Goal: Task Accomplishment & Management: Manage account settings

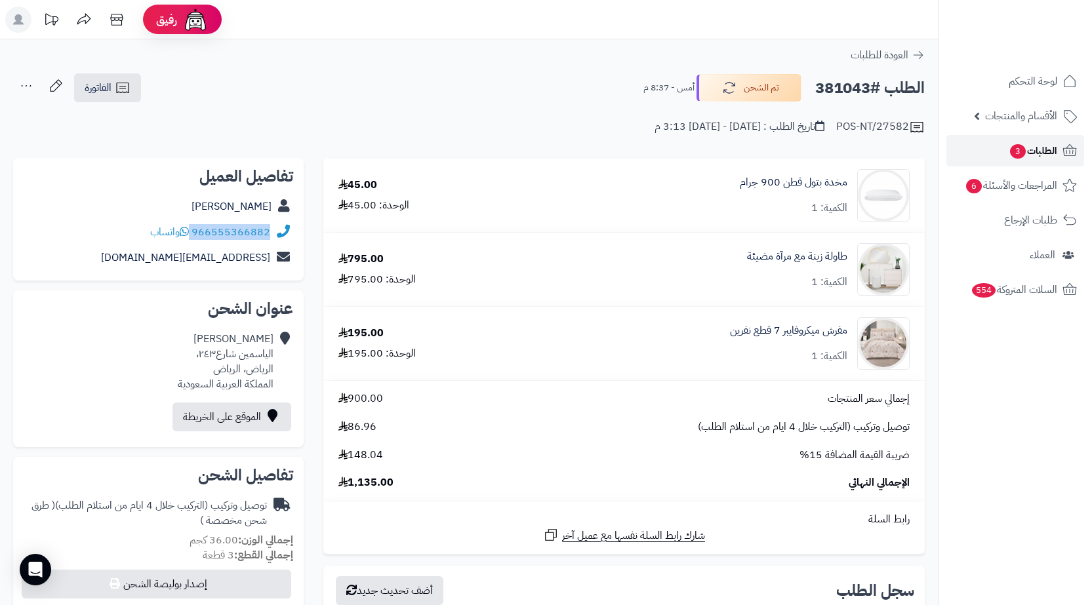
click at [1034, 140] on link "الطلبات 3" at bounding box center [1016, 150] width 138 height 31
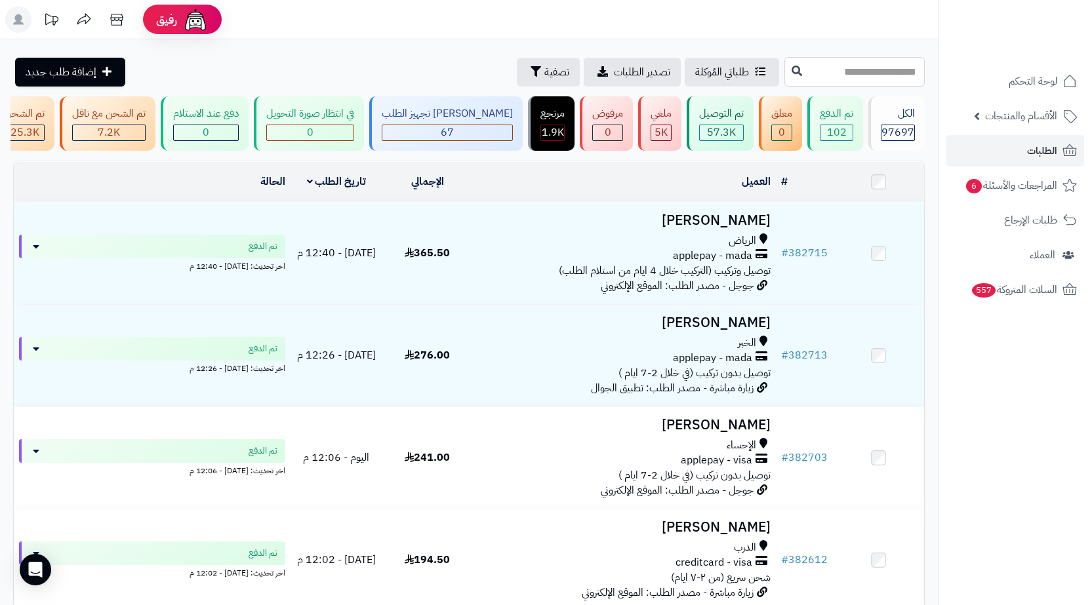
click at [890, 67] on input "text" at bounding box center [855, 72] width 140 height 30
paste input "******"
type input "******"
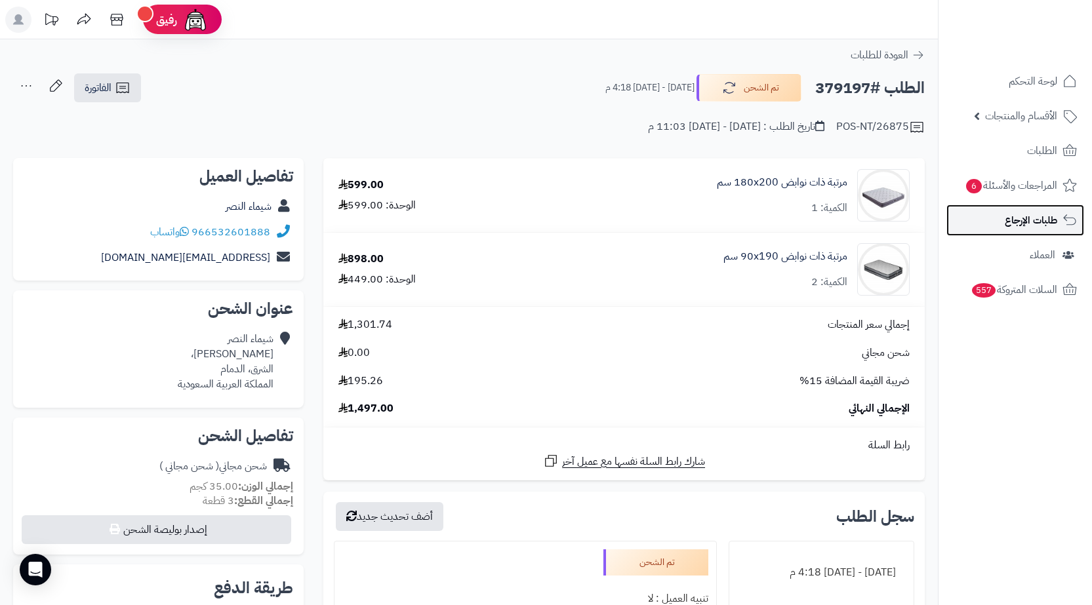
click at [1033, 226] on span "طلبات الإرجاع" at bounding box center [1031, 220] width 52 height 18
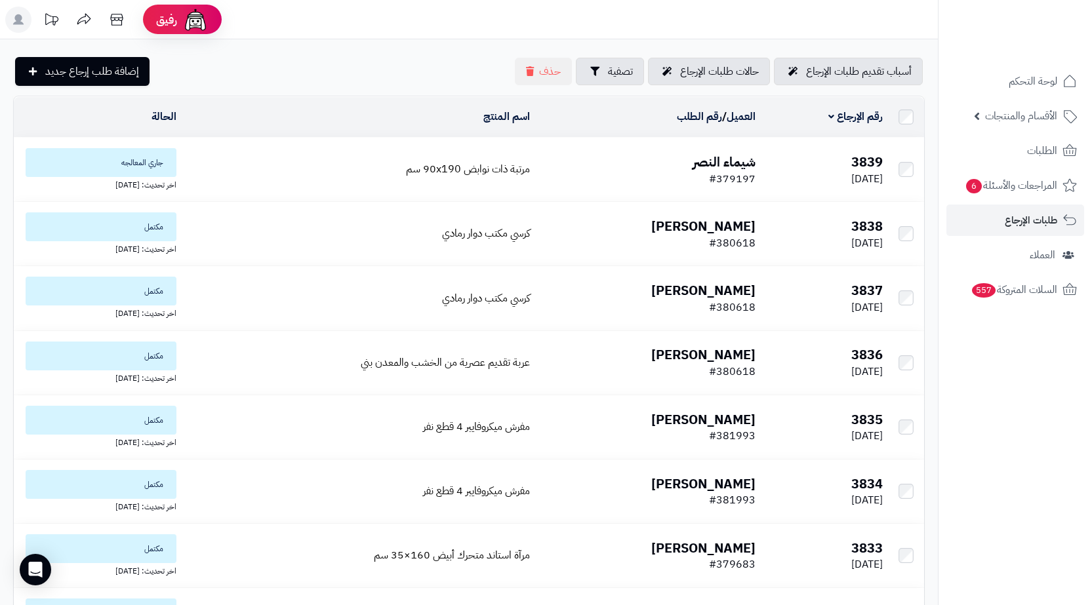
click at [388, 182] on td "مرتبة ذات نوابض 90x190 سم" at bounding box center [359, 170] width 354 height 64
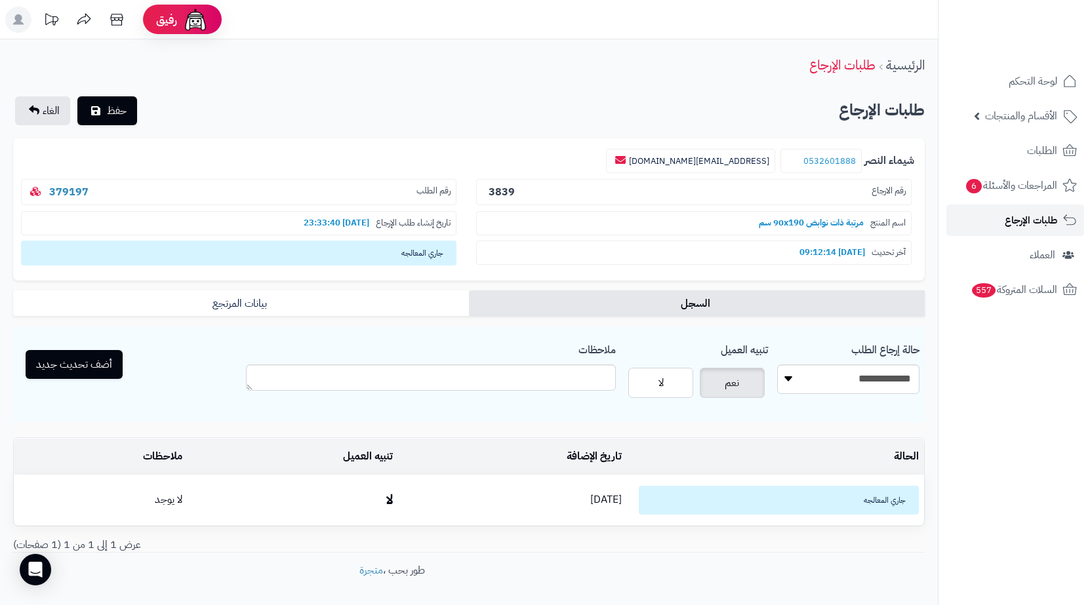
click at [1033, 226] on span "طلبات الإرجاع" at bounding box center [1031, 220] width 52 height 18
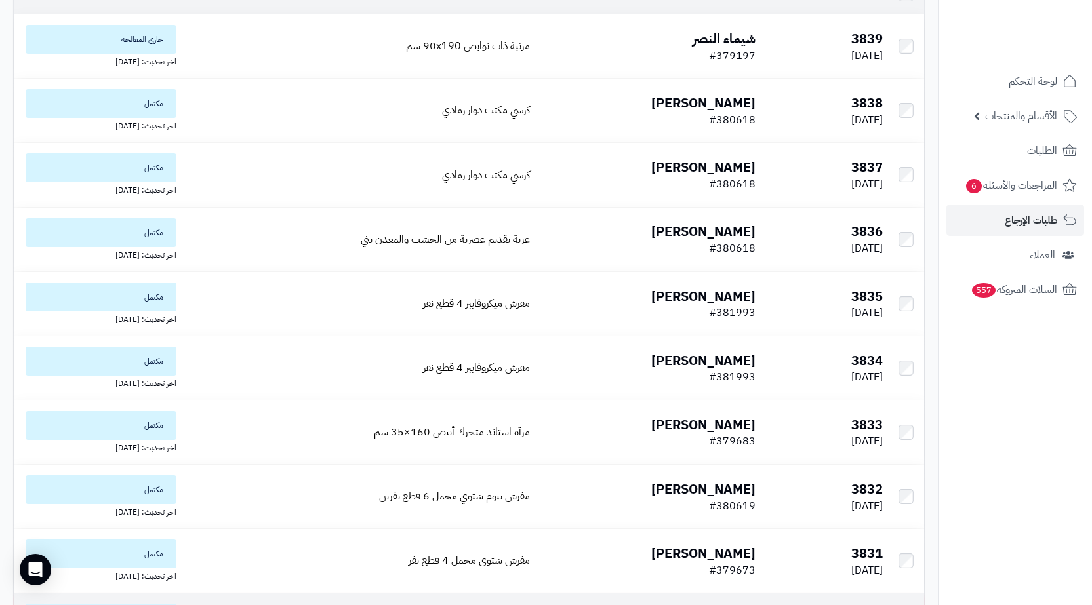
scroll to position [54, 0]
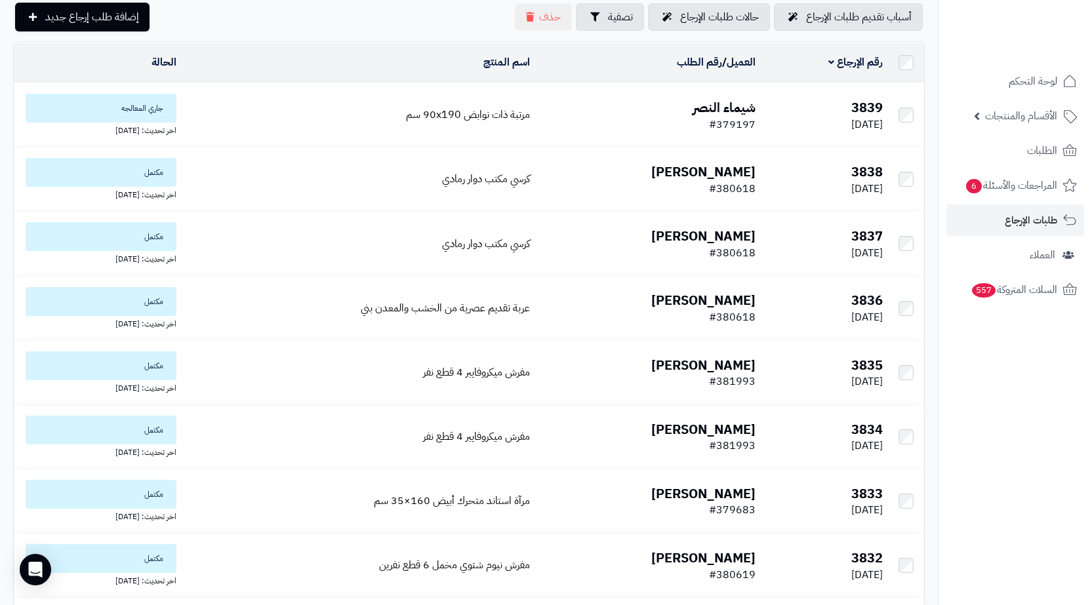
drag, startPoint x: 748, startPoint y: 123, endPoint x: 720, endPoint y: 124, distance: 28.2
click at [720, 124] on tr "3839 07/10/2025 شيماء النصر #379197 مرتبة ذات نوابض 90x190 سم جاري المعالجه اخر…" at bounding box center [469, 115] width 911 height 64
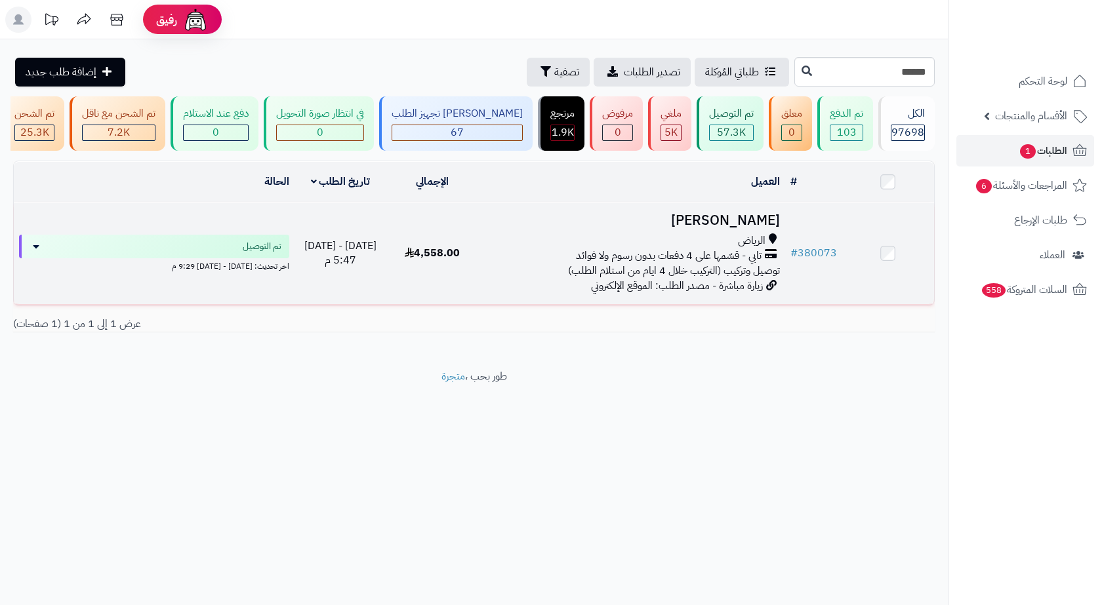
click at [593, 217] on td "[PERSON_NAME] الرياض تابي - قسّمها على 4 دفعات بدون رسوم ولا فوائد توصيل وتركيب…" at bounding box center [632, 254] width 306 height 102
click at [540, 271] on div "الرياض تابي - قسّمها على 4 دفعات بدون رسوم ولا فوائد توصيل وتركيب (التركيب خلال…" at bounding box center [632, 256] width 296 height 45
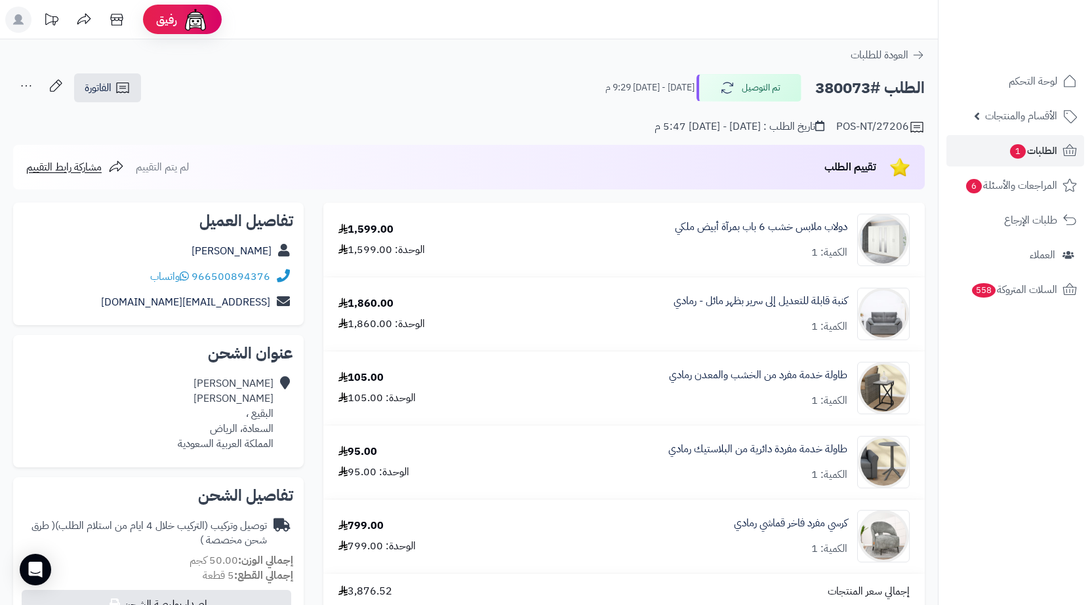
click at [835, 95] on h2 "الطلب #380073" at bounding box center [870, 88] width 110 height 27
click at [89, 87] on span "الفاتورة" at bounding box center [98, 88] width 27 height 16
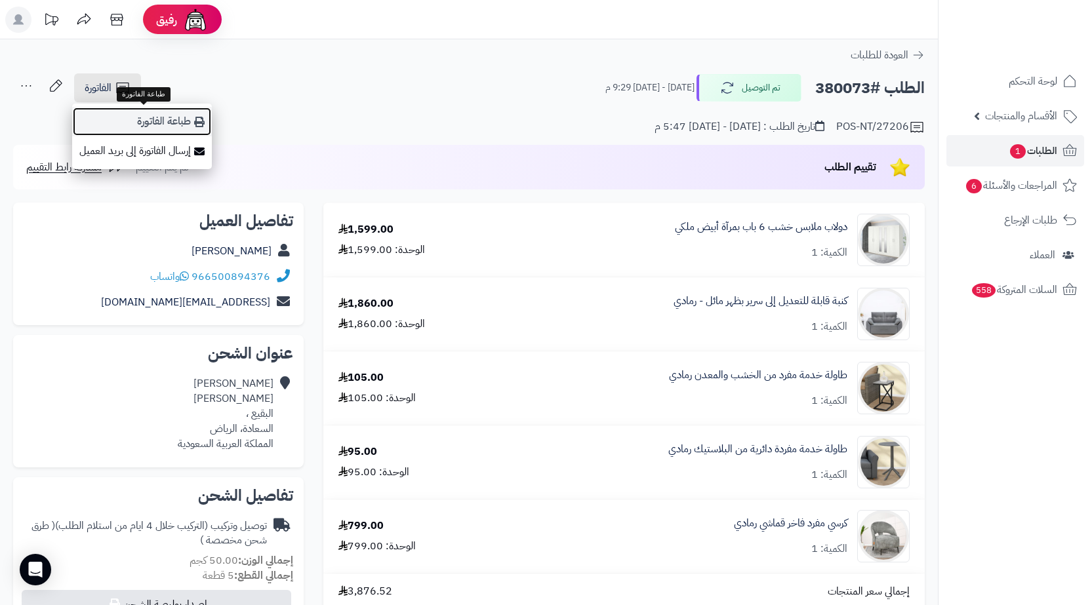
click at [176, 119] on link "طباعة الفاتورة" at bounding box center [142, 122] width 140 height 30
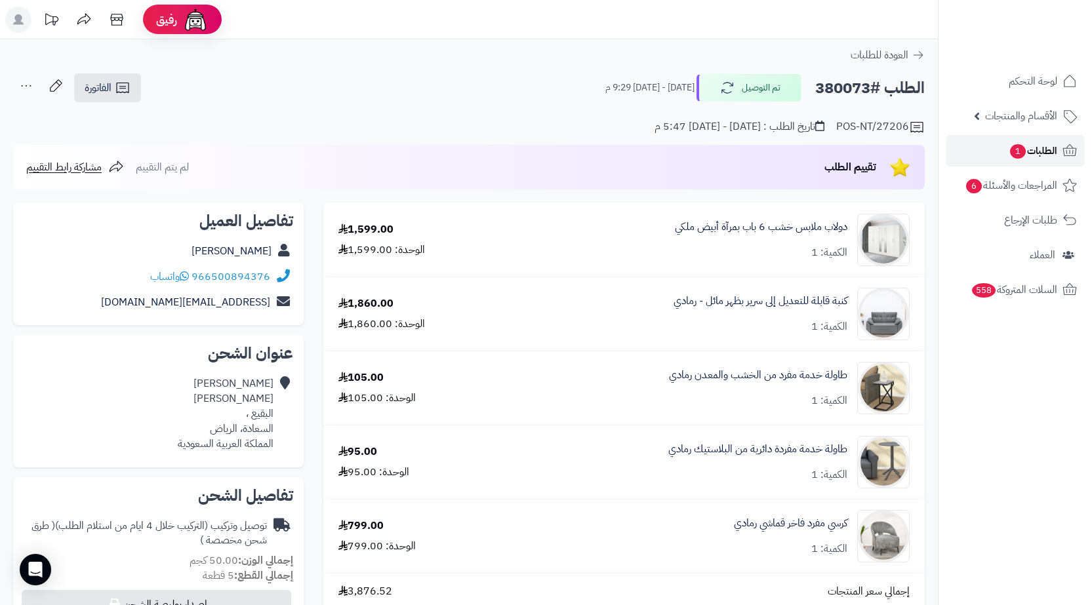
click at [1031, 163] on link "الطلبات 1" at bounding box center [1016, 150] width 138 height 31
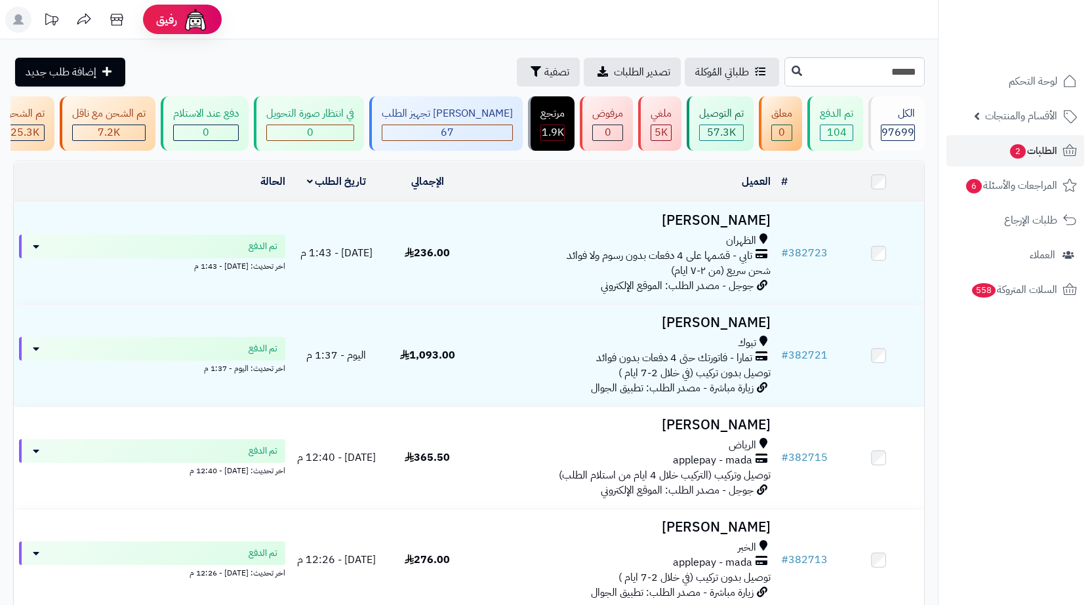
type input "******"
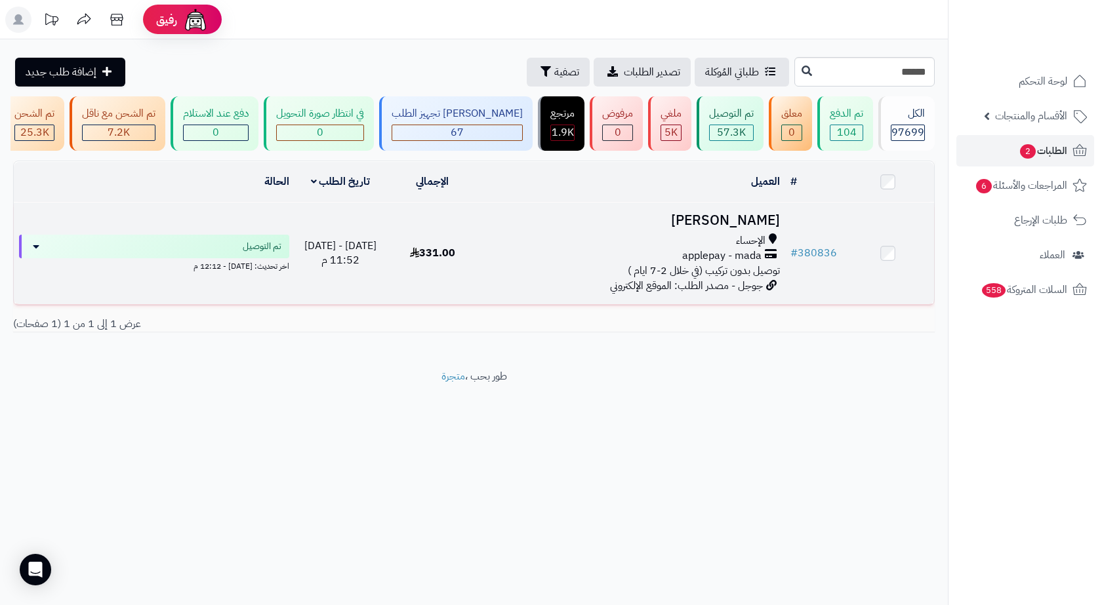
click at [665, 272] on span "توصيل بدون تركيب (في خلال 2-7 ايام )" at bounding box center [704, 271] width 152 height 16
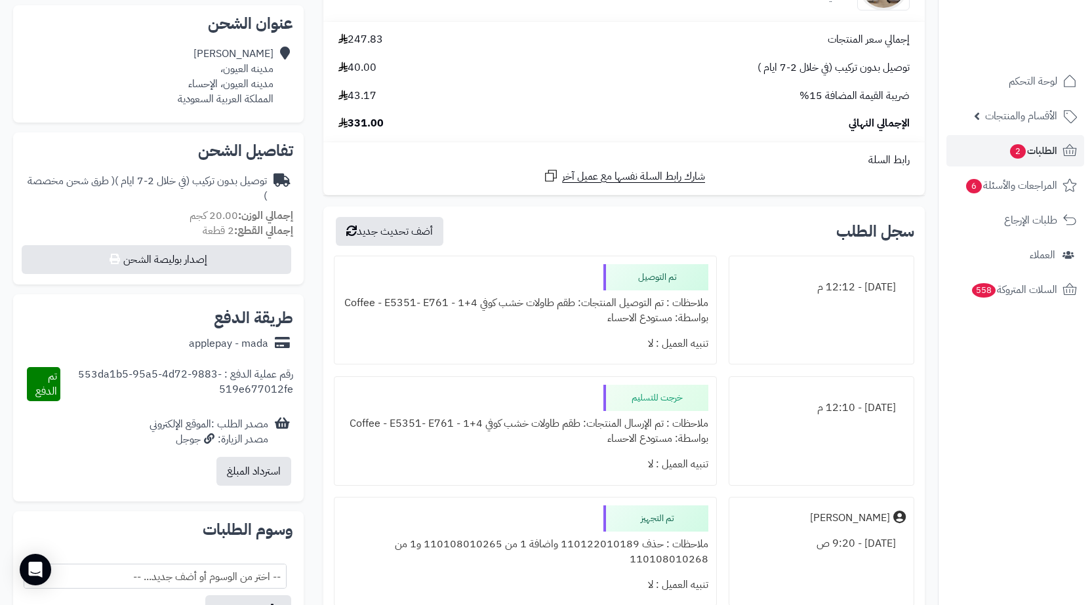
scroll to position [459, 0]
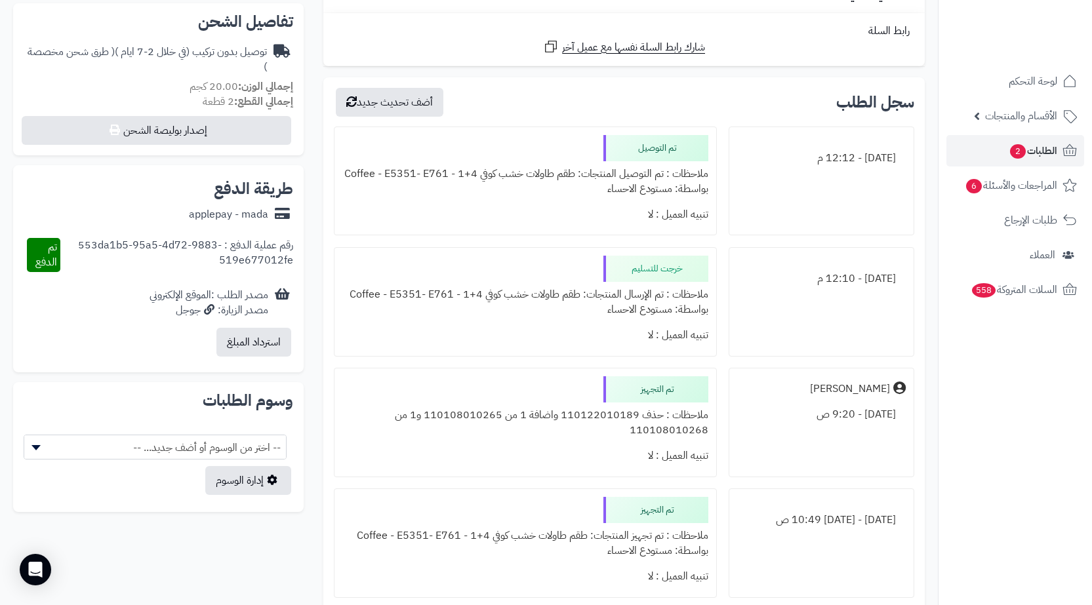
click at [594, 421] on div "ملاحظات : حذف 110122010189 واضافة 1 من 110108010265 و1 من 110108010268" at bounding box center [525, 423] width 366 height 41
click at [593, 420] on div "ملاحظات : حذف 110122010189 واضافة 1 من 110108010265 و1 من 110108010268" at bounding box center [525, 423] width 366 height 41
copy div "110122010189"
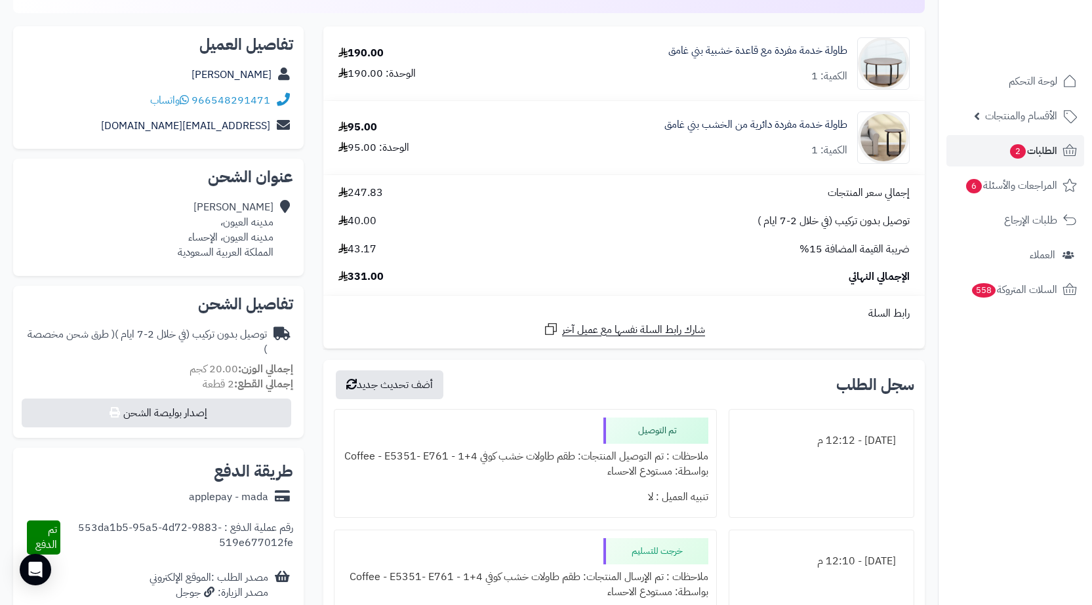
scroll to position [0, 0]
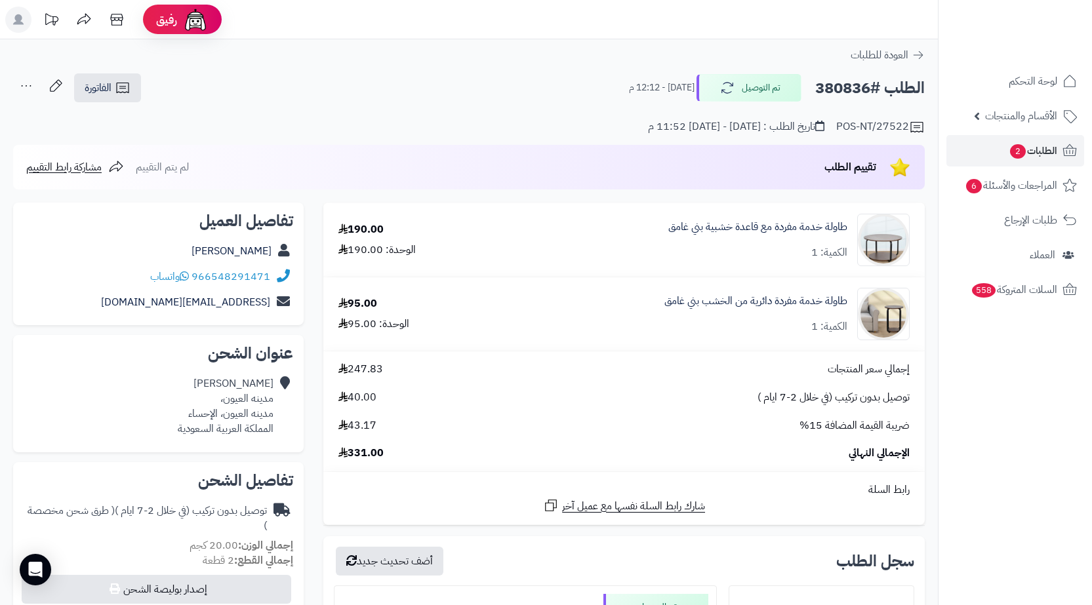
click at [822, 87] on h2 "الطلب #380836" at bounding box center [870, 88] width 110 height 27
copy h2 "380836"
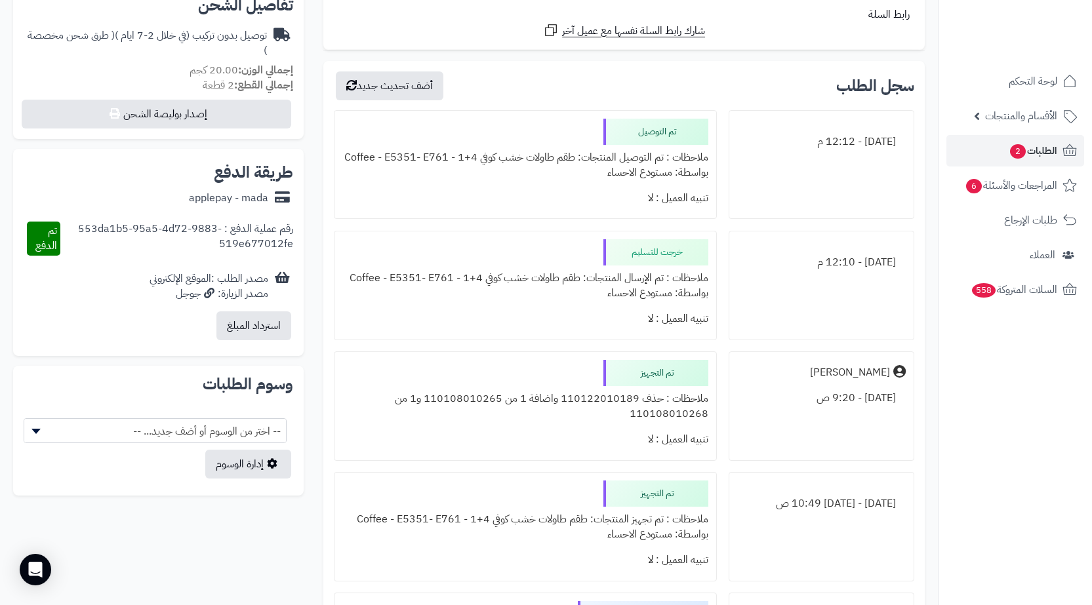
scroll to position [590, 0]
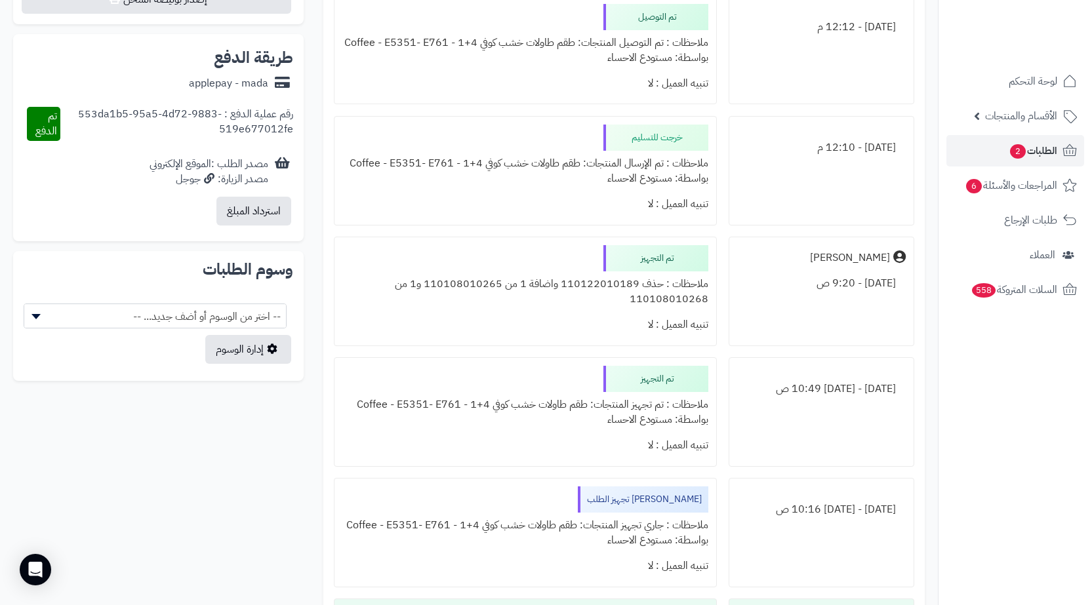
click at [466, 287] on div "ملاحظات : حذف 110122010189 واضافة 1 من 110108010265 و1 من 110108010268" at bounding box center [525, 292] width 366 height 41
click at [665, 310] on div "ملاحظات : حذف 110122010189 واضافة 1 من 110108010265 و1 من 110108010268" at bounding box center [525, 292] width 366 height 41
click at [556, 306] on div "ملاحظات : حذف 110122010189 واضافة 1 من 110108010265 و1 من 110108010268" at bounding box center [525, 292] width 366 height 41
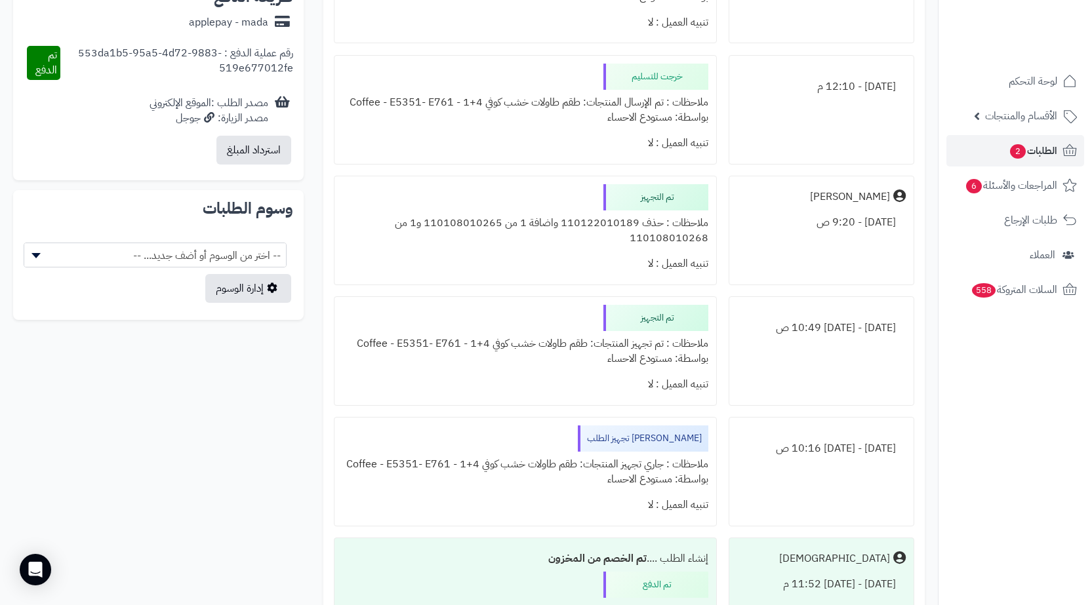
scroll to position [787, 0]
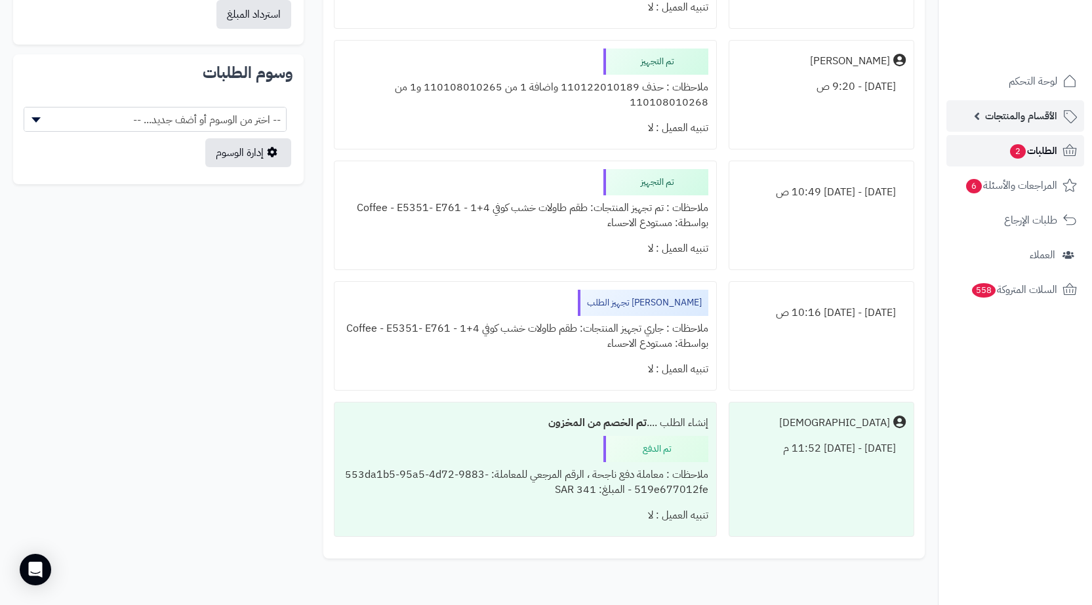
drag, startPoint x: 1000, startPoint y: 156, endPoint x: 952, endPoint y: 124, distance: 57.7
click at [1000, 155] on link "الطلبات 2" at bounding box center [1016, 150] width 138 height 31
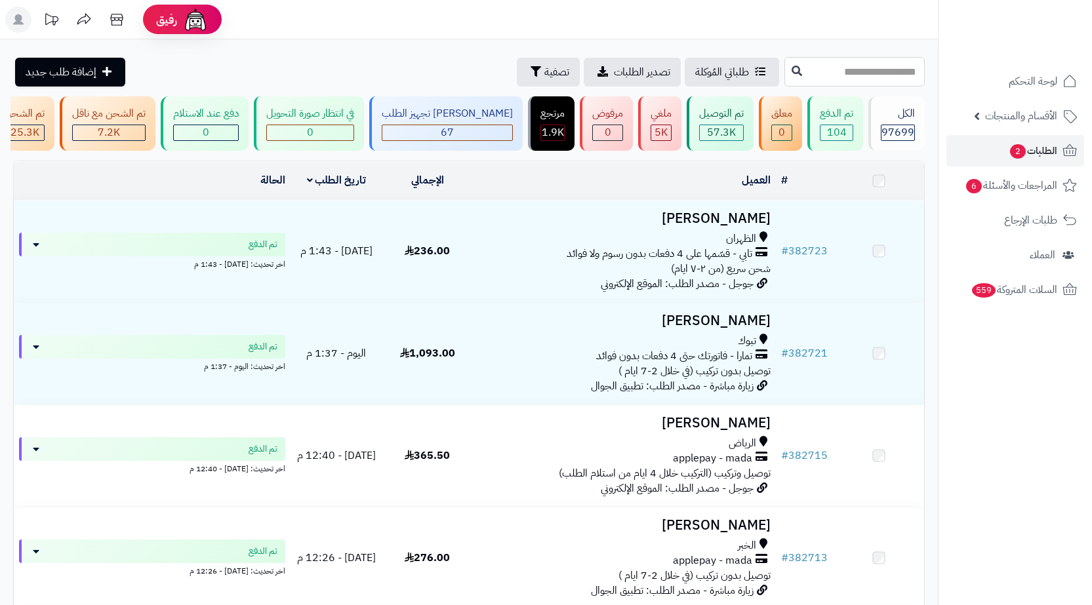
click at [903, 75] on input "text" at bounding box center [855, 72] width 140 height 30
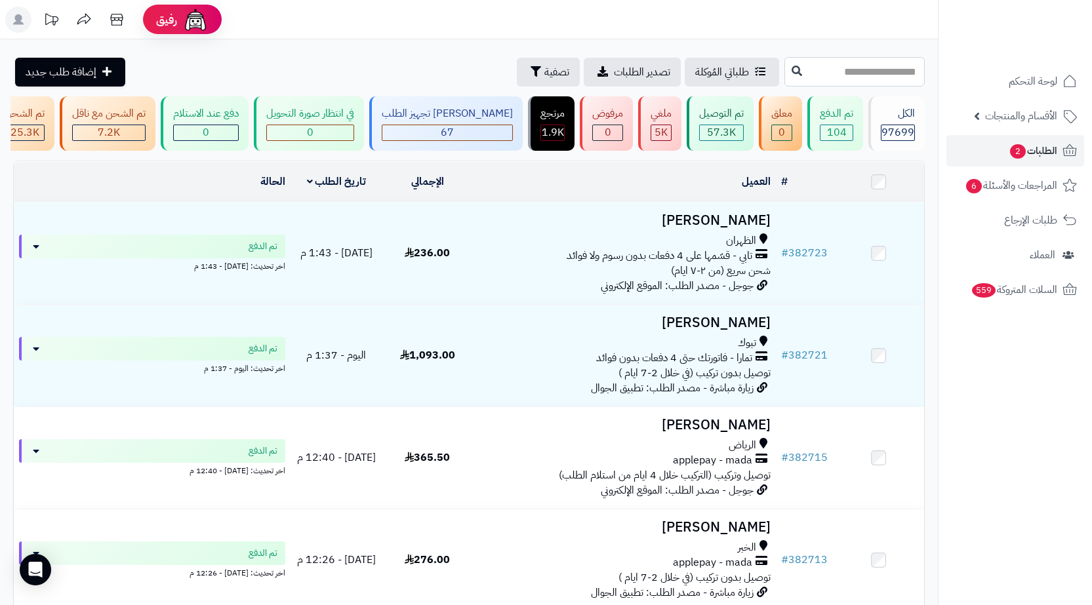
paste input "******"
type input "******"
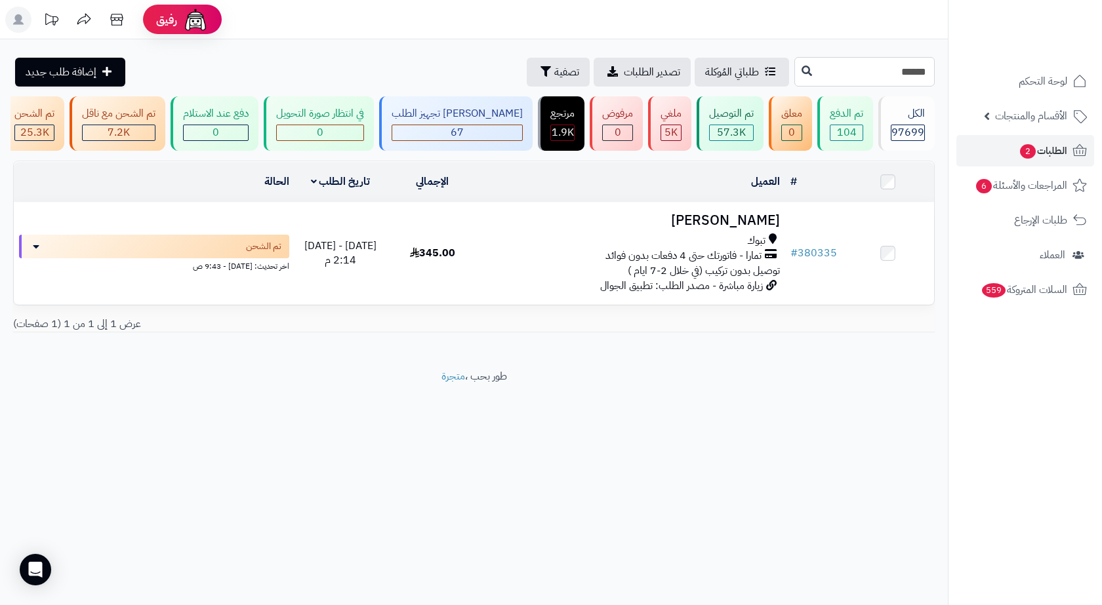
click at [893, 81] on input "******" at bounding box center [864, 72] width 140 height 30
paste input "text"
type input "******"
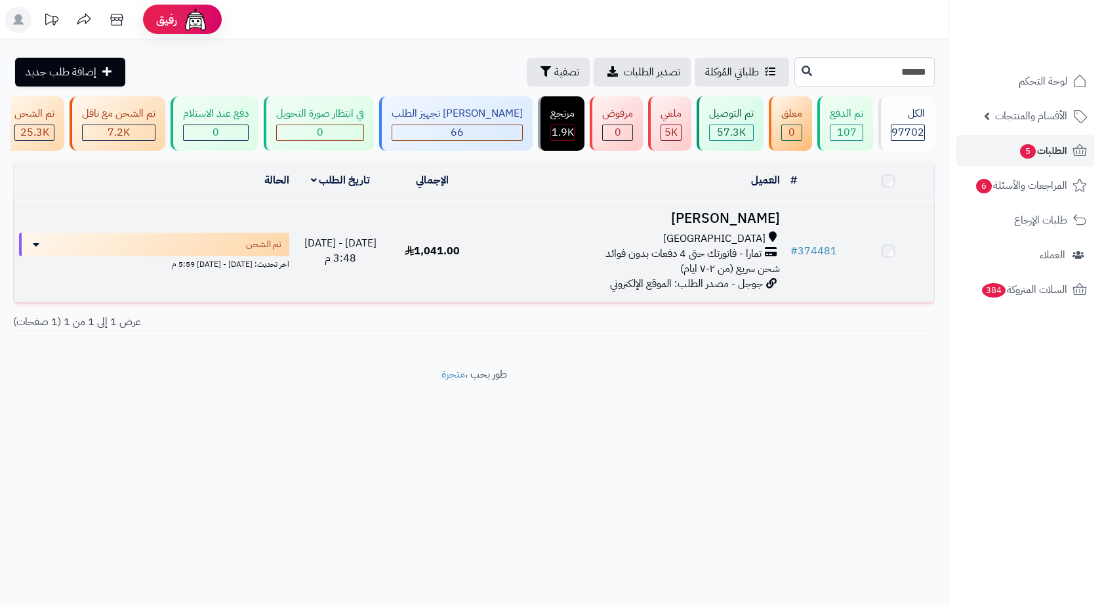
click at [651, 244] on div "[GEOGRAPHIC_DATA]" at bounding box center [632, 239] width 296 height 15
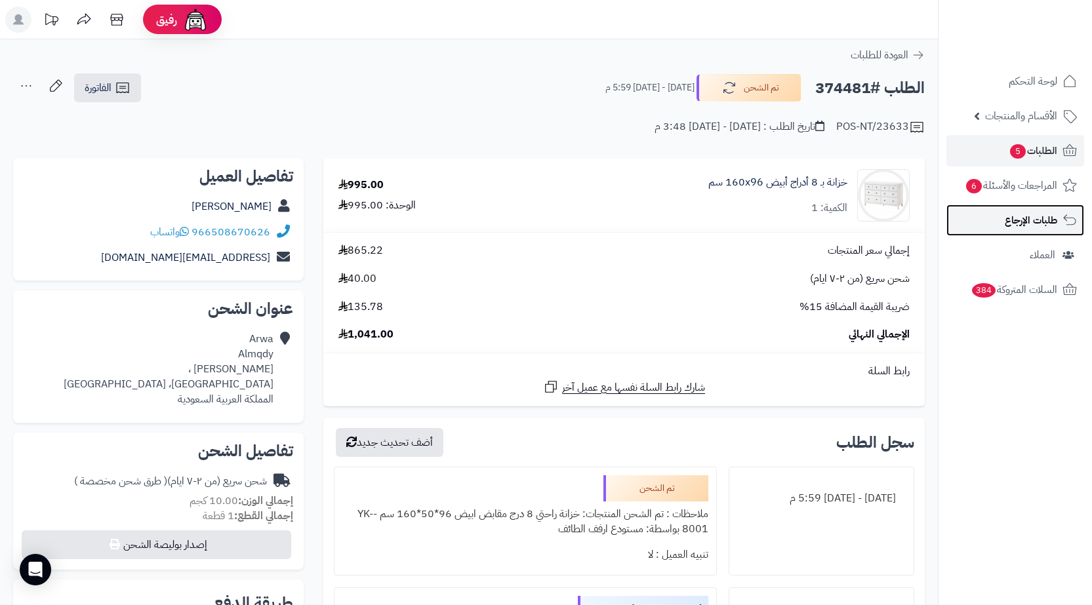
click at [1036, 227] on span "طلبات الإرجاع" at bounding box center [1031, 220] width 52 height 18
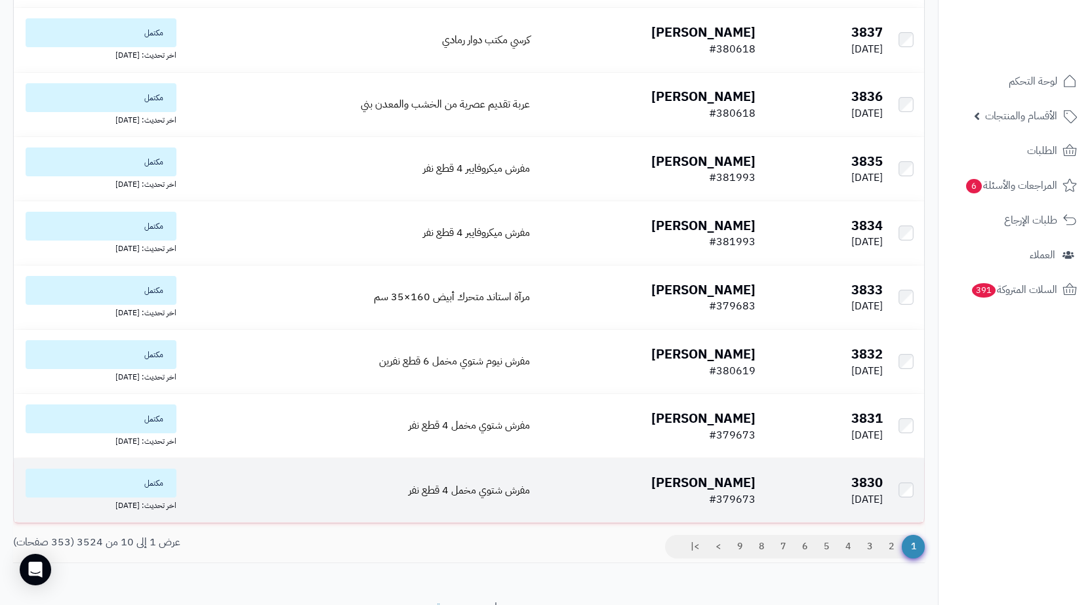
scroll to position [317, 0]
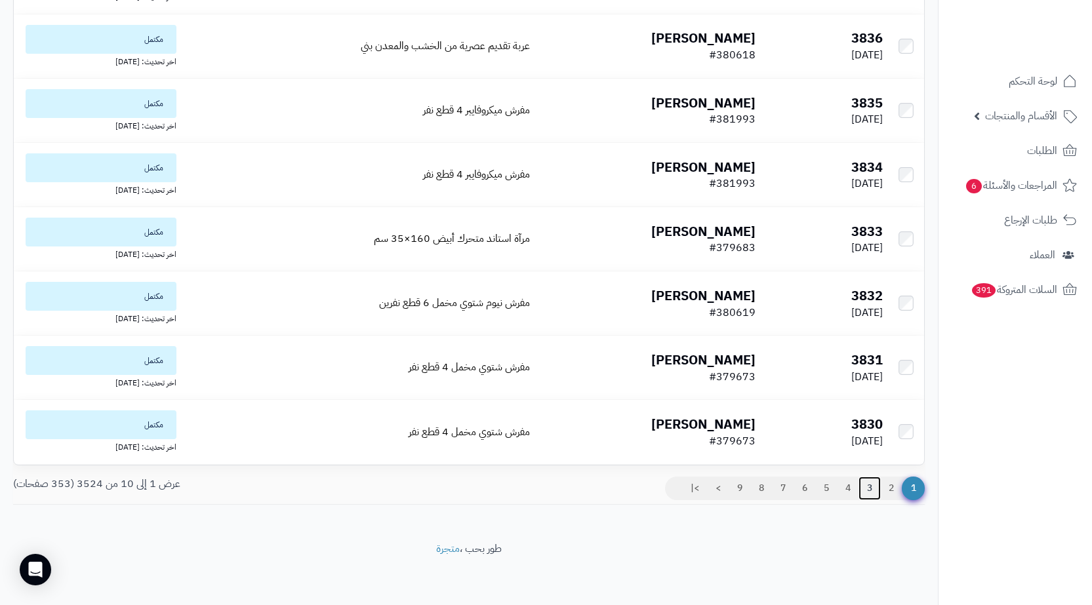
click at [868, 481] on link "3" at bounding box center [870, 489] width 22 height 24
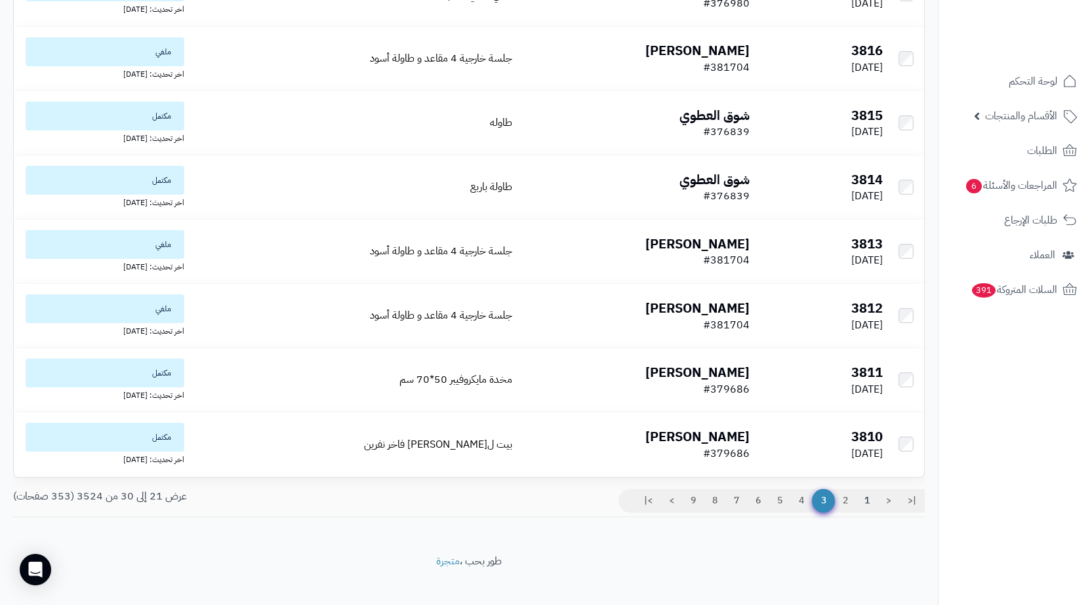
scroll to position [317, 0]
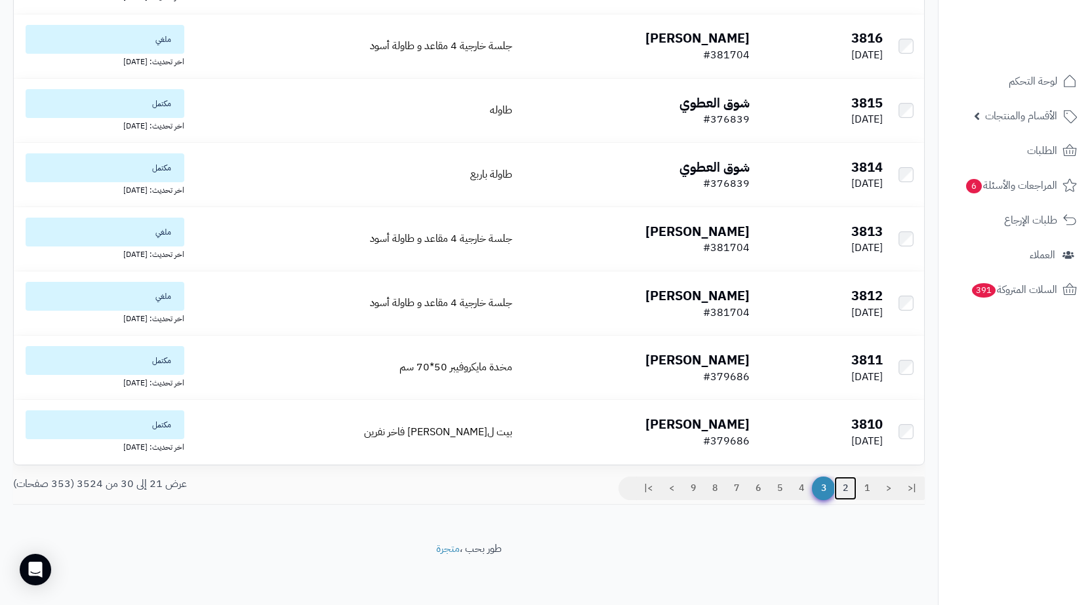
click at [844, 485] on link "2" at bounding box center [845, 489] width 22 height 24
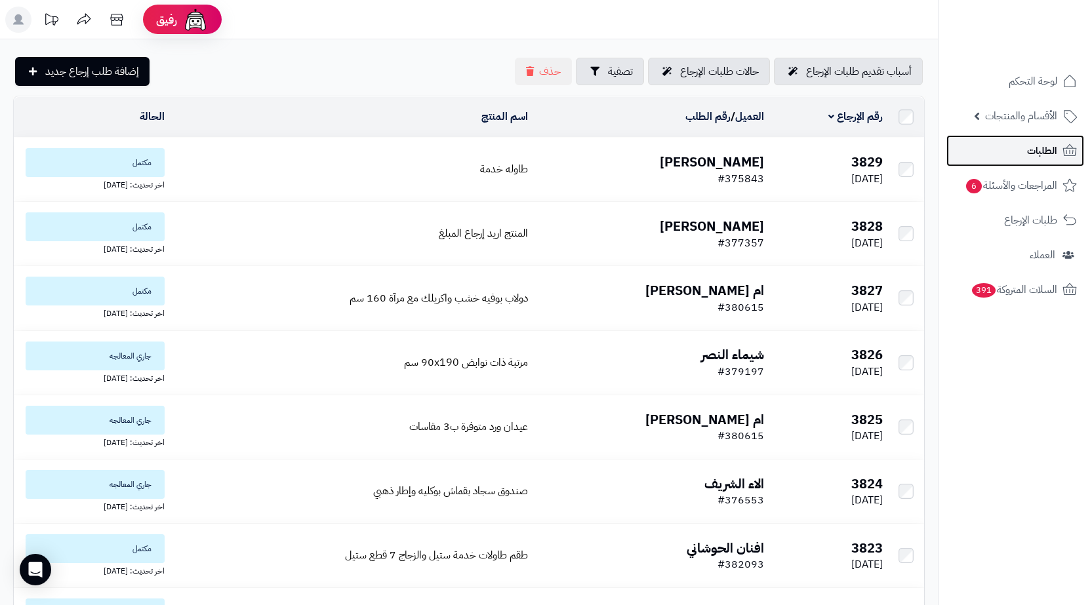
click at [1036, 157] on span "الطلبات" at bounding box center [1042, 151] width 30 height 18
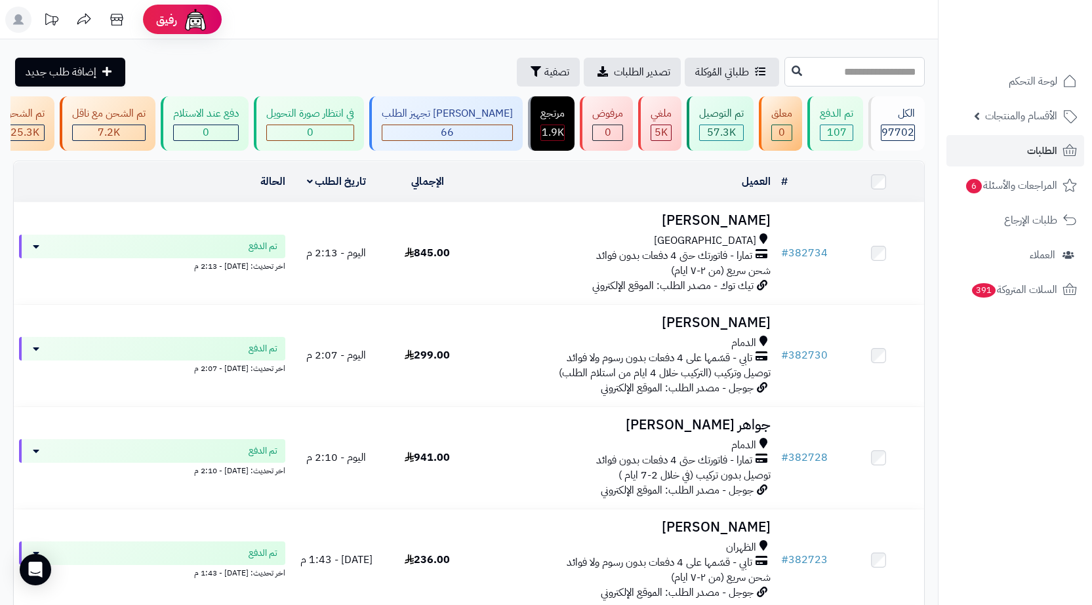
paste input "******"
type input "******"
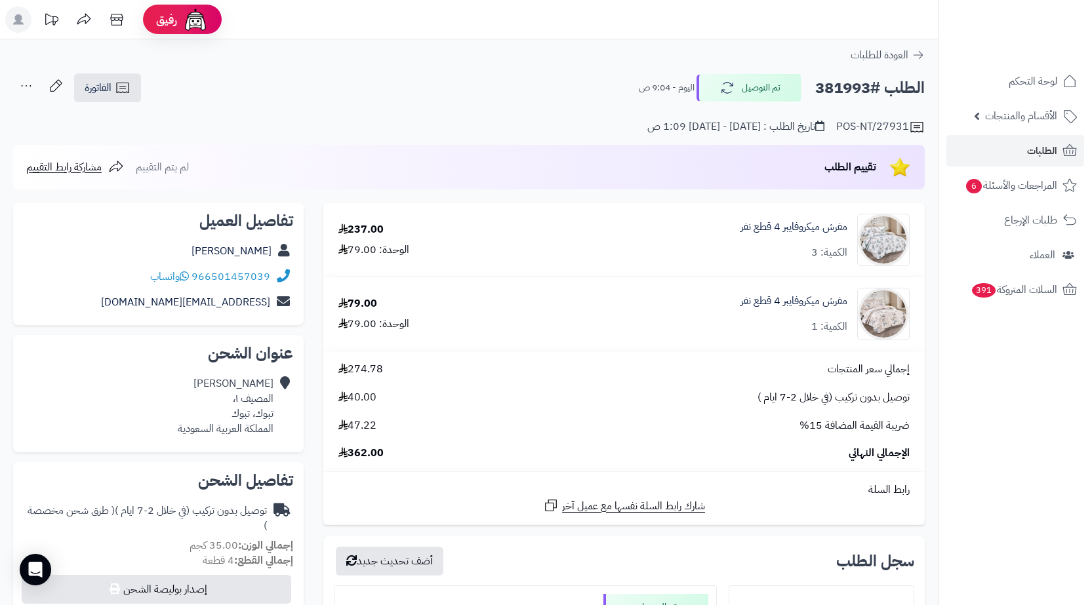
click at [842, 87] on h2 "الطلب #381993" at bounding box center [870, 88] width 110 height 27
copy h2 "381993"
click at [103, 92] on span "الفاتورة" at bounding box center [98, 88] width 27 height 16
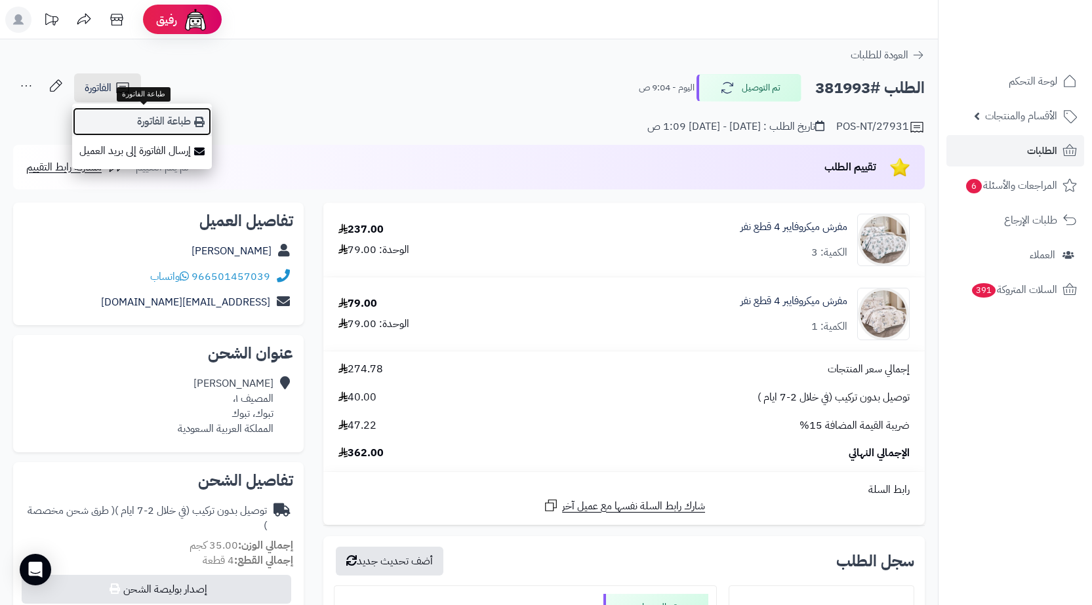
click at [144, 109] on link "طباعة الفاتورة" at bounding box center [142, 122] width 140 height 30
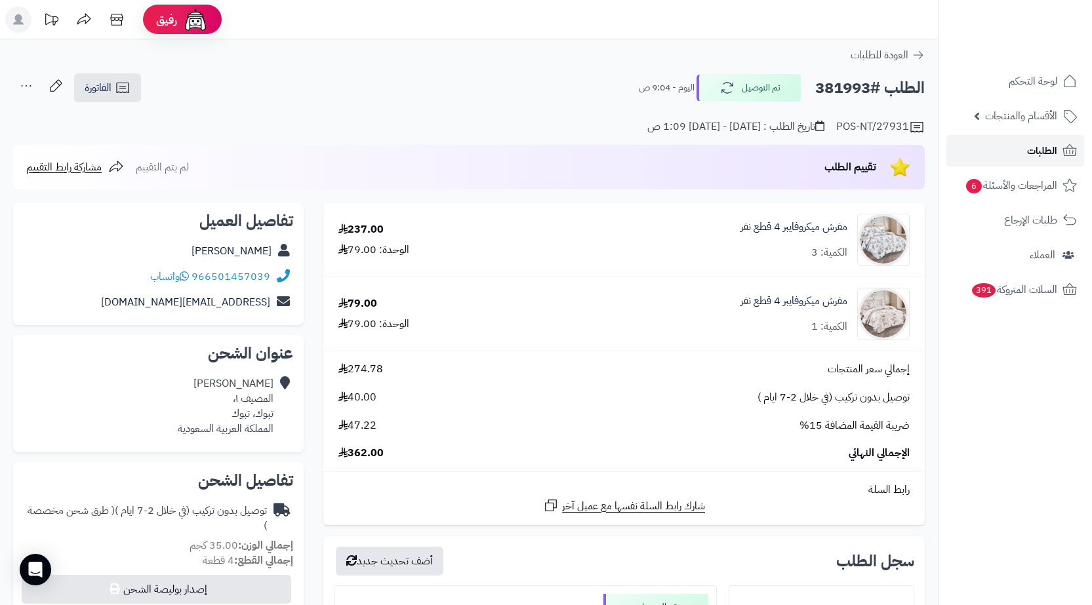
click at [1031, 148] on span "الطلبات" at bounding box center [1042, 151] width 30 height 18
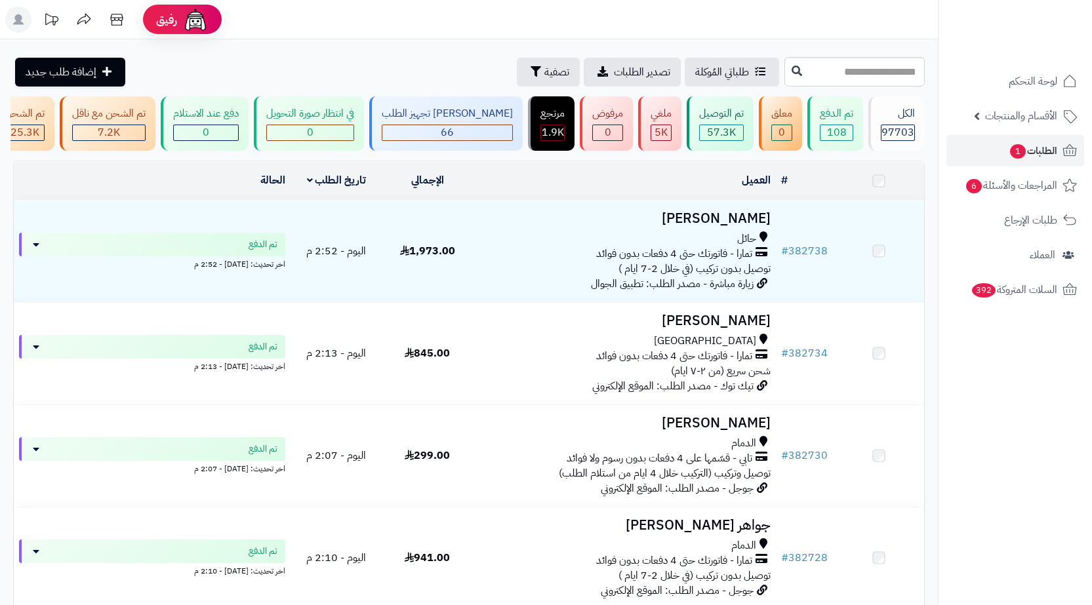
click at [884, 71] on input "text" at bounding box center [855, 72] width 140 height 30
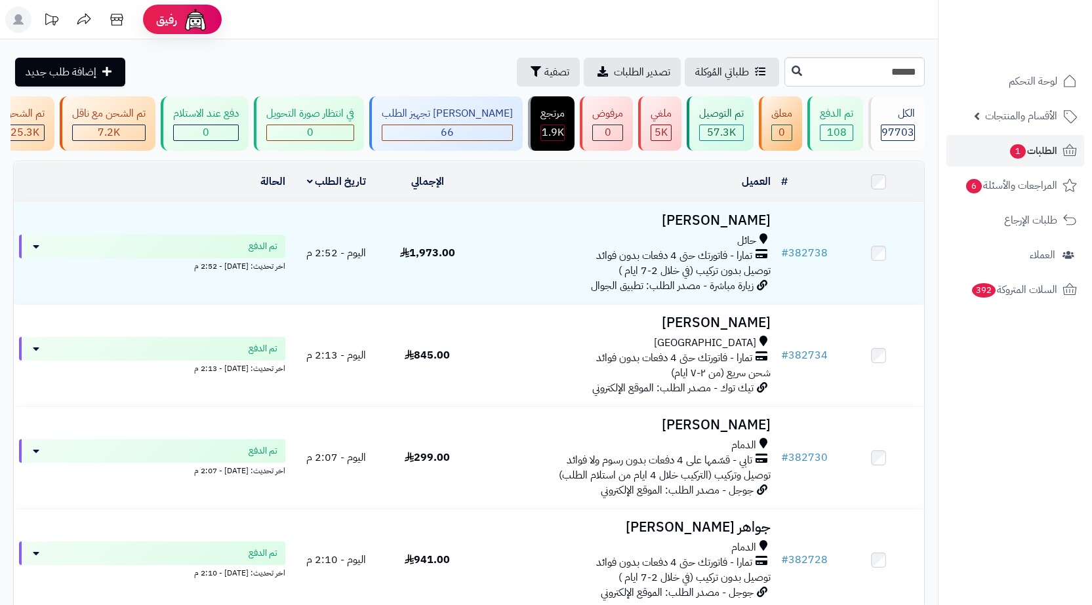
type input "******"
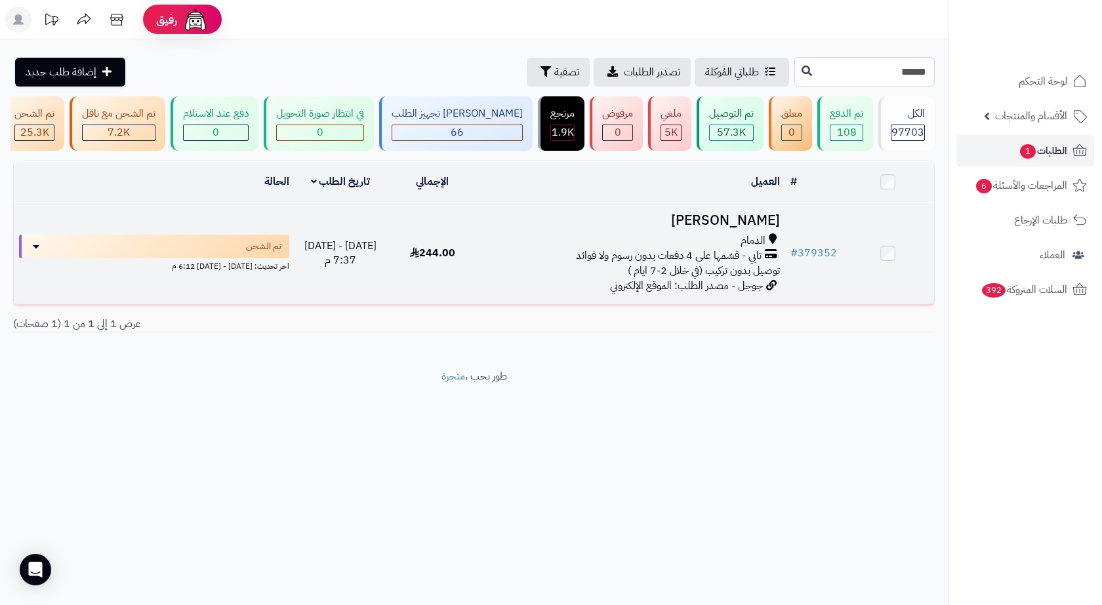
click at [495, 249] on div "الدمام" at bounding box center [632, 241] width 296 height 15
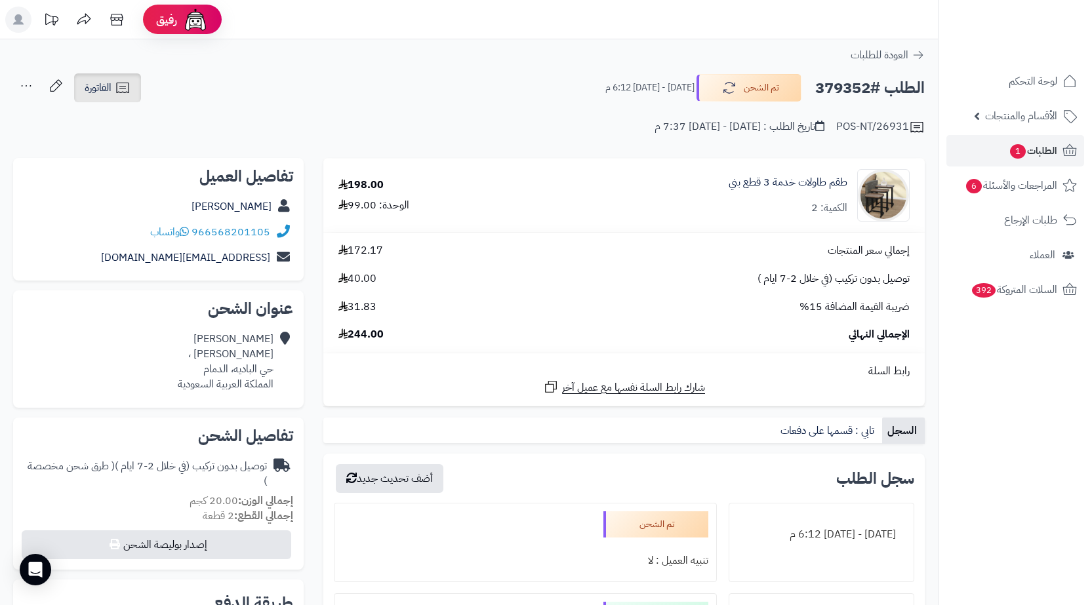
click at [119, 85] on icon at bounding box center [123, 88] width 16 height 16
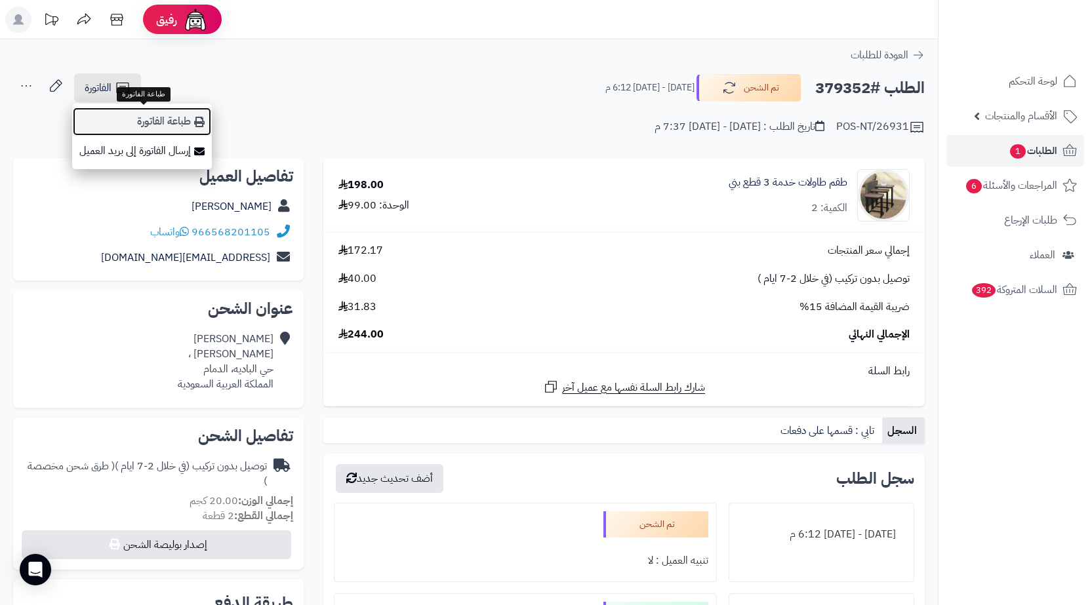
click at [154, 119] on link "طباعة الفاتورة" at bounding box center [142, 122] width 140 height 30
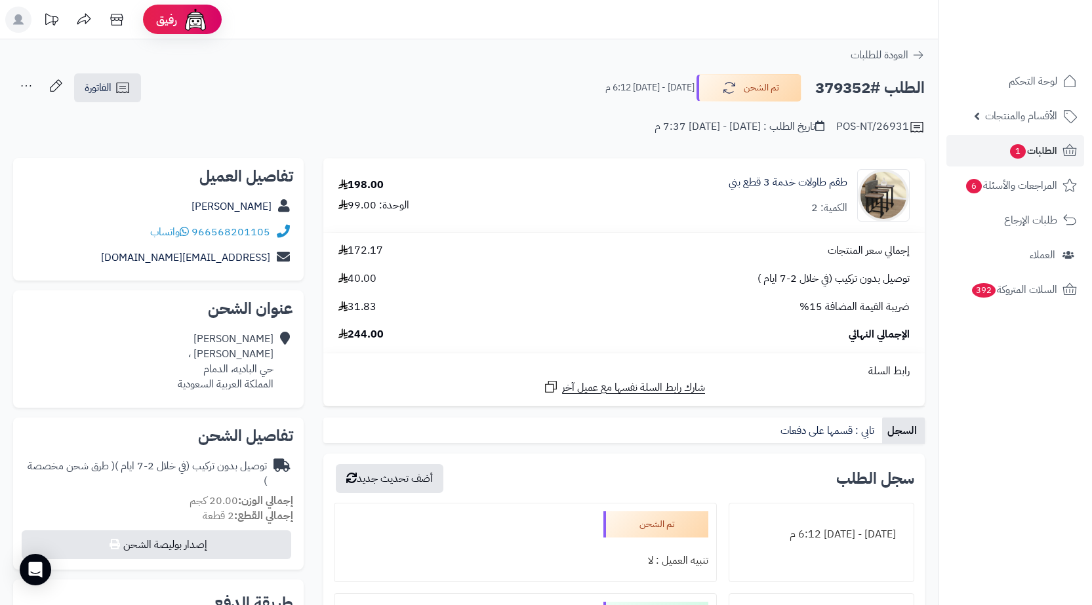
click at [842, 95] on h2 "الطلب #379352" at bounding box center [870, 88] width 110 height 27
copy h2 "379352"
click at [1046, 155] on span "الطلبات 1" at bounding box center [1033, 151] width 49 height 18
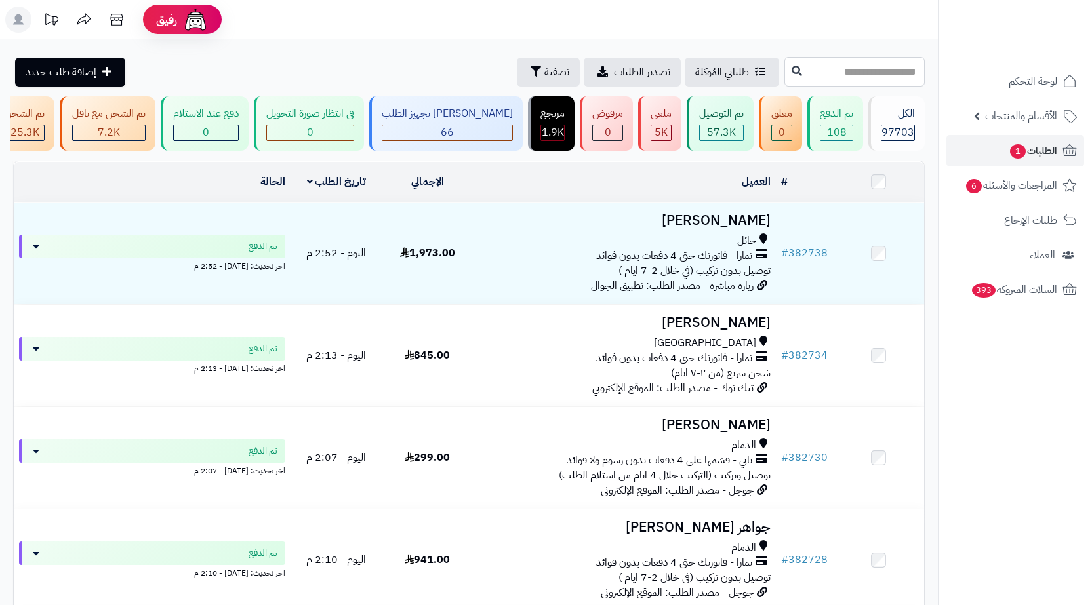
click at [899, 75] on input "text" at bounding box center [855, 72] width 140 height 30
paste input "******"
type input "******"
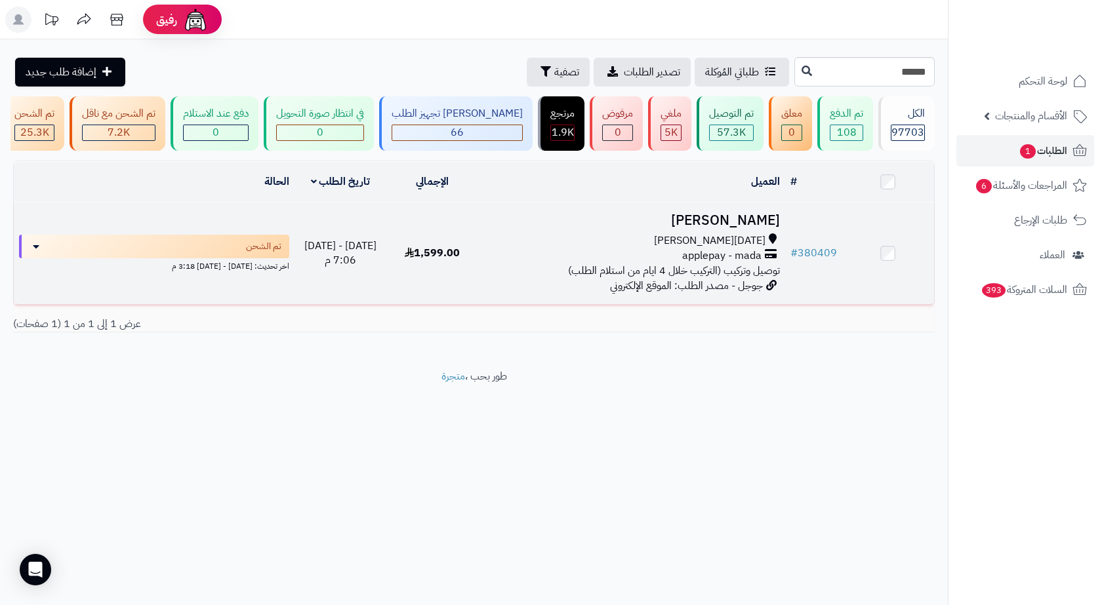
click at [563, 261] on div "applepay - mada" at bounding box center [632, 256] width 296 height 15
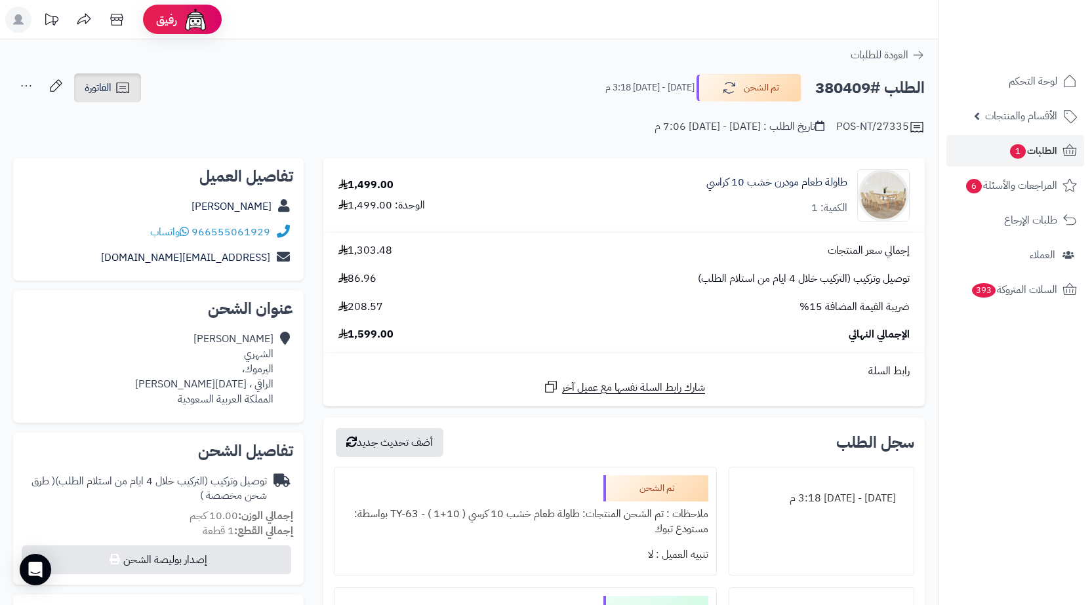
click at [113, 87] on link "الفاتورة" at bounding box center [107, 87] width 67 height 29
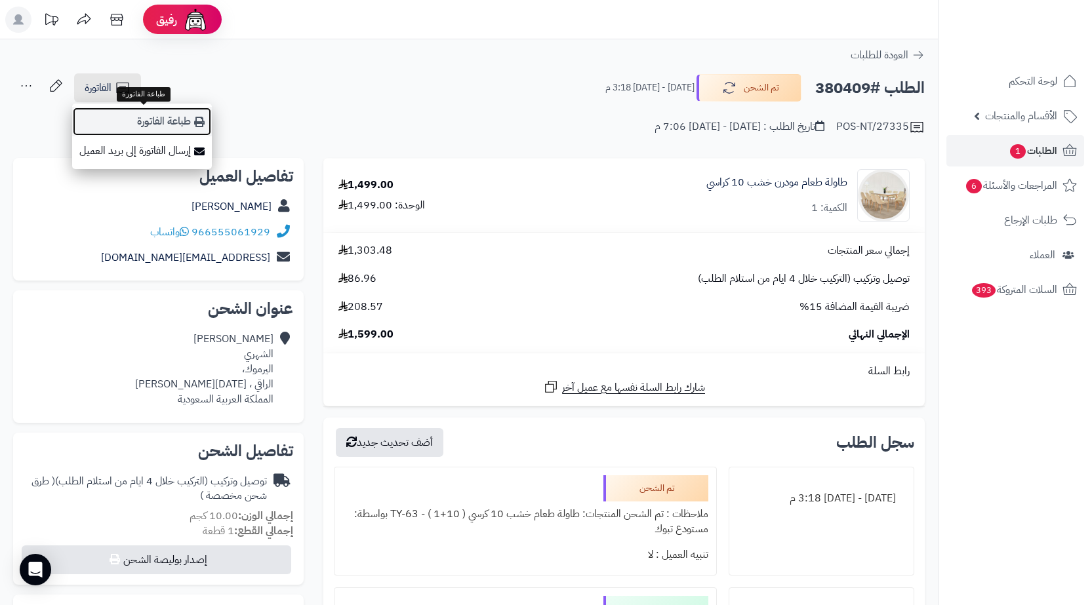
click at [178, 127] on link "طباعة الفاتورة" at bounding box center [142, 122] width 140 height 30
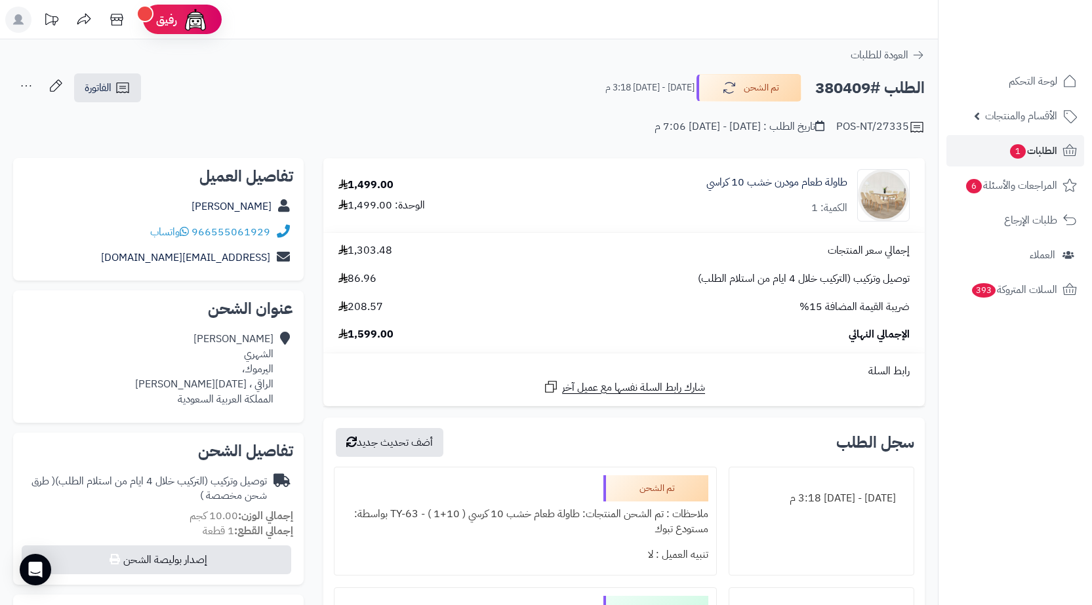
click at [806, 79] on div "الطلب #380409 تم الشحن الثلاثاء - ٣٠ سبتمبر ٢٠٢٥ - 3:18 م" at bounding box center [759, 88] width 331 height 28
click at [834, 81] on h2 "الطلب #380409" at bounding box center [870, 88] width 110 height 27
copy h2 "380409"
click at [1048, 157] on span "الطلبات 1" at bounding box center [1033, 151] width 49 height 18
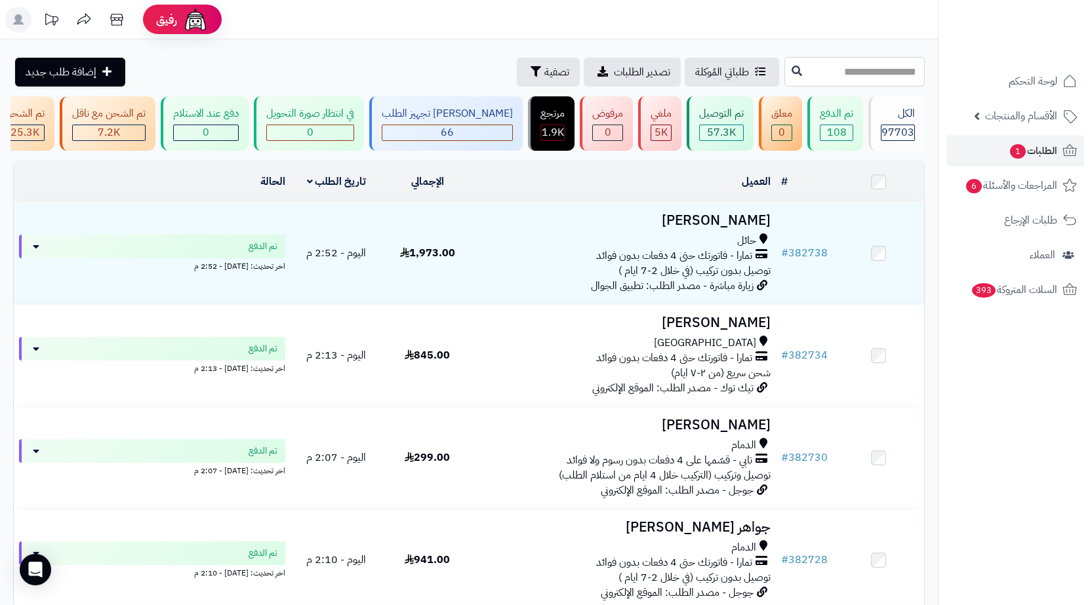
click at [809, 73] on input "text" at bounding box center [855, 72] width 140 height 30
paste input "******"
type input "******"
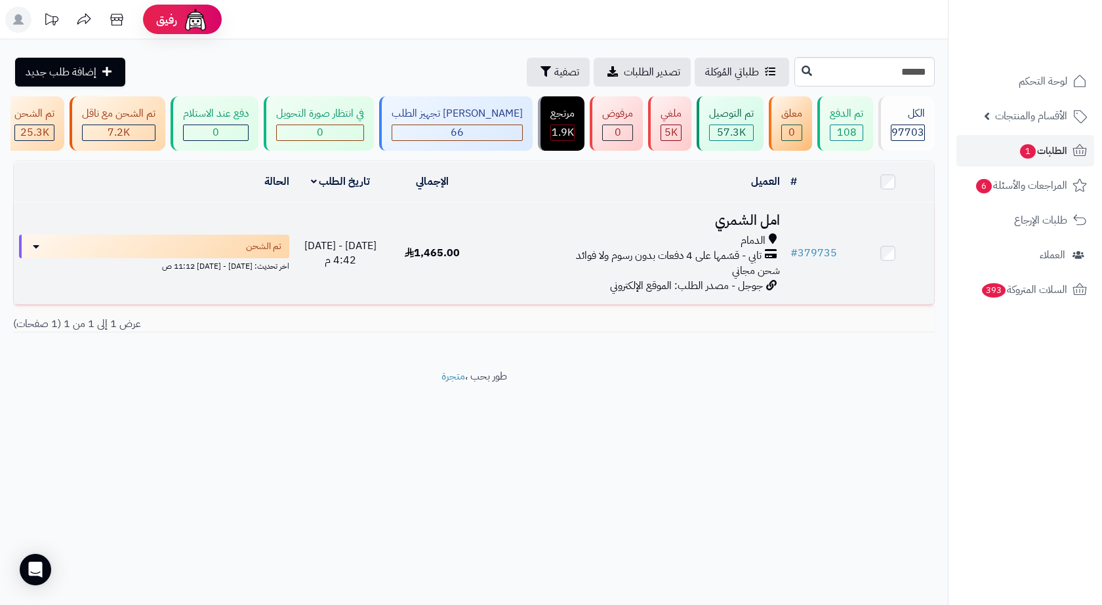
click at [728, 264] on span "تابي - قسّمها على 4 دفعات بدون رسوم ولا فوائد" at bounding box center [669, 256] width 186 height 15
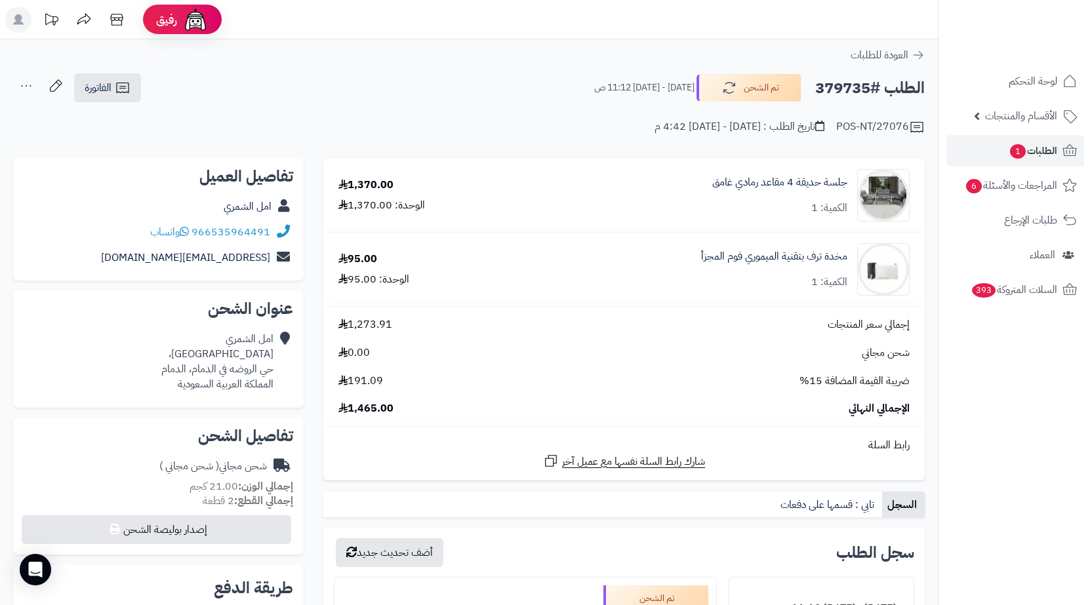
click at [142, 83] on div "الفاتورة طباعة الفاتورة إرسال الفاتورة إلى بريد العميل" at bounding box center [107, 87] width 71 height 29
click at [105, 82] on span "الفاتورة" at bounding box center [98, 88] width 27 height 16
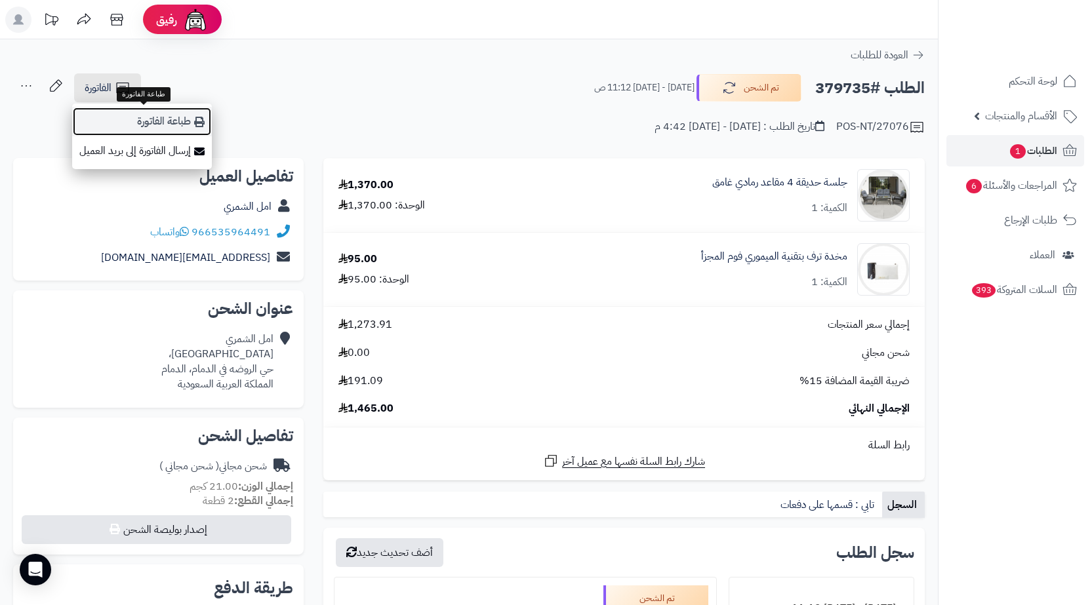
click at [164, 112] on link "طباعة الفاتورة" at bounding box center [142, 122] width 140 height 30
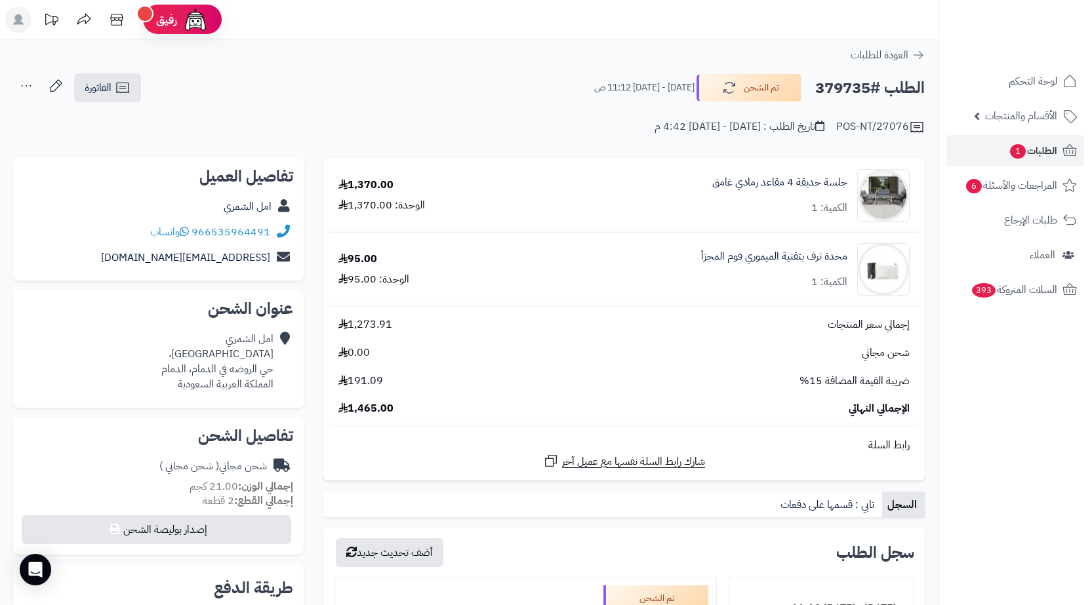
click at [846, 82] on h2 "الطلب #379735" at bounding box center [870, 88] width 110 height 27
copy h2 "379735"
click at [1046, 162] on link "الطلبات 1" at bounding box center [1016, 150] width 138 height 31
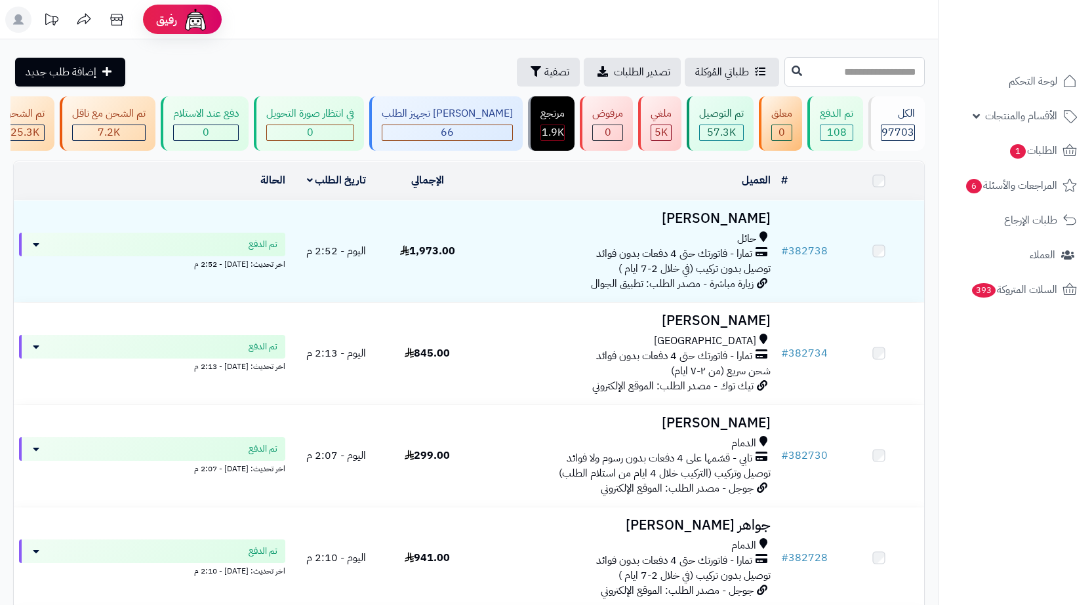
click at [836, 72] on input "text" at bounding box center [855, 72] width 140 height 30
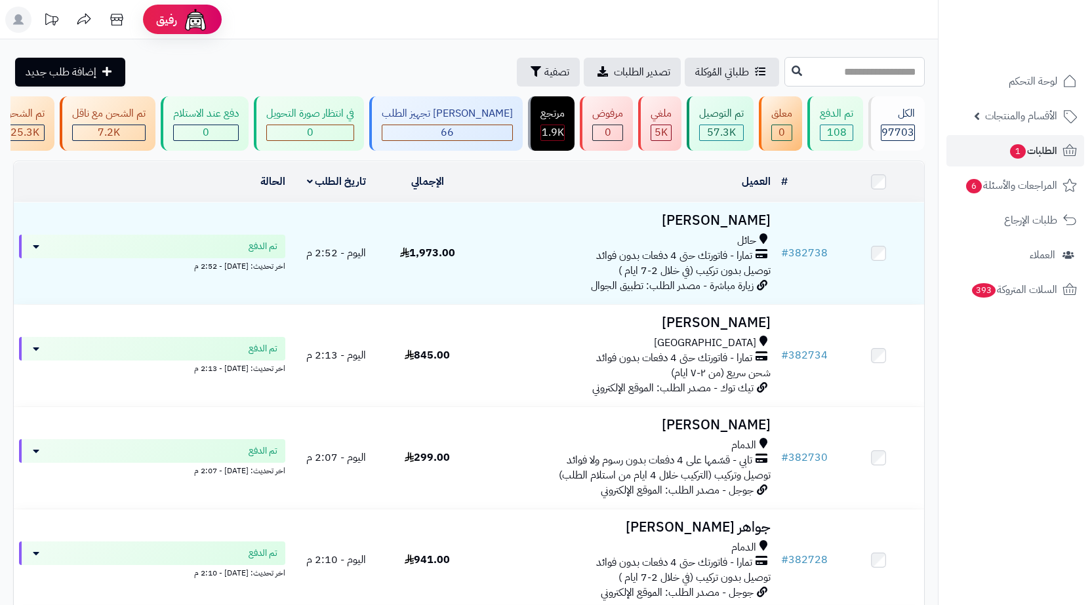
paste input "******"
type input "******"
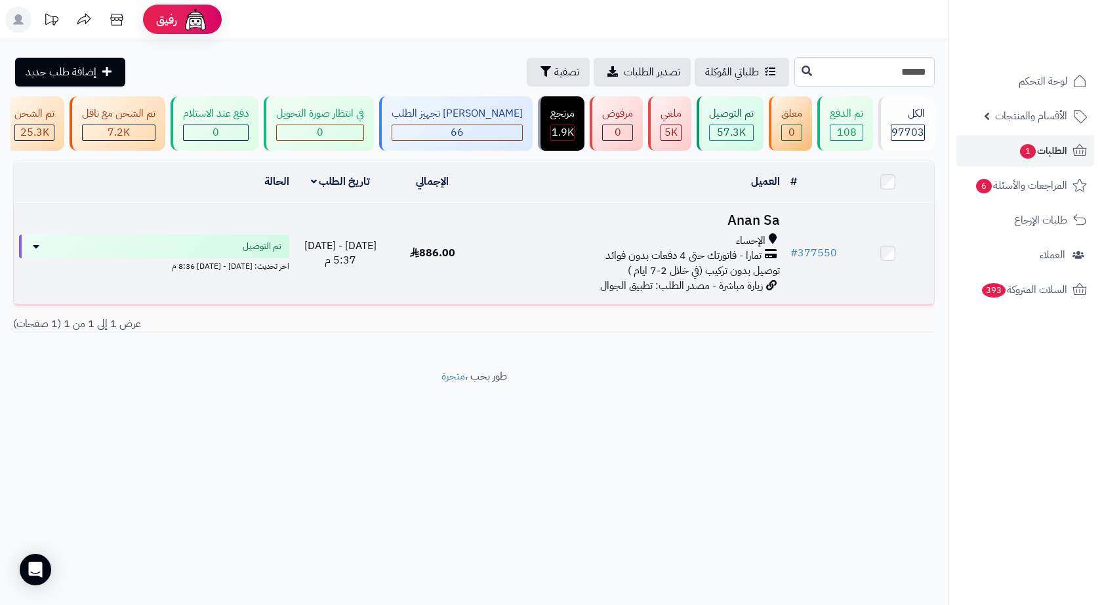
click at [510, 288] on td "Anan Sa الإحساء تمارا - فاتورتك حتى 4 دفعات بدون فوائد توصيل بدون تركيب (في خلا…" at bounding box center [632, 254] width 306 height 102
click at [600, 244] on div "الإحساء" at bounding box center [632, 241] width 296 height 15
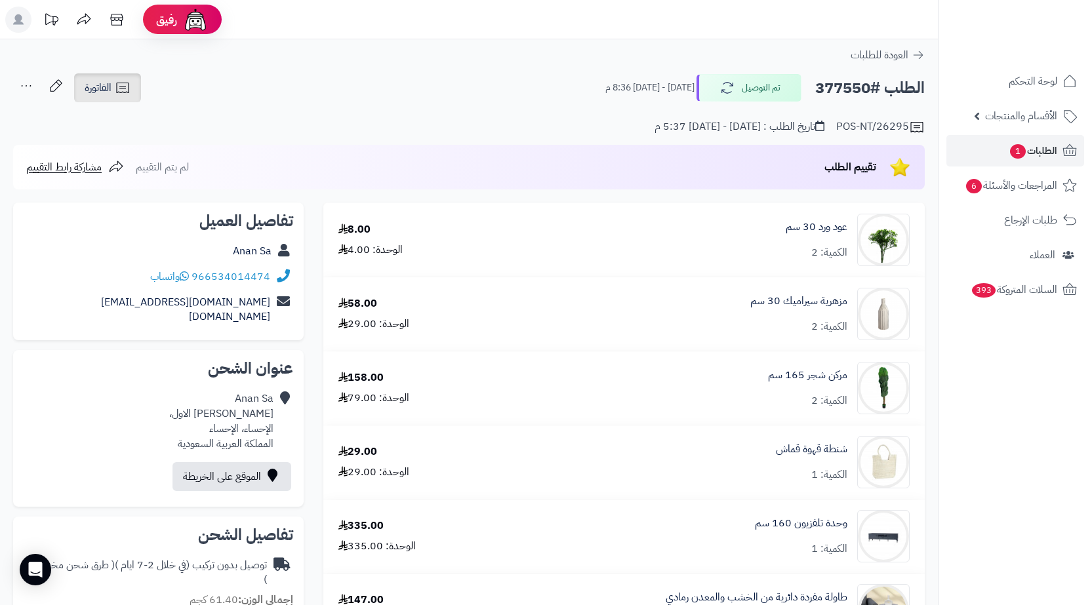
click at [132, 76] on link "الفاتورة" at bounding box center [107, 87] width 67 height 29
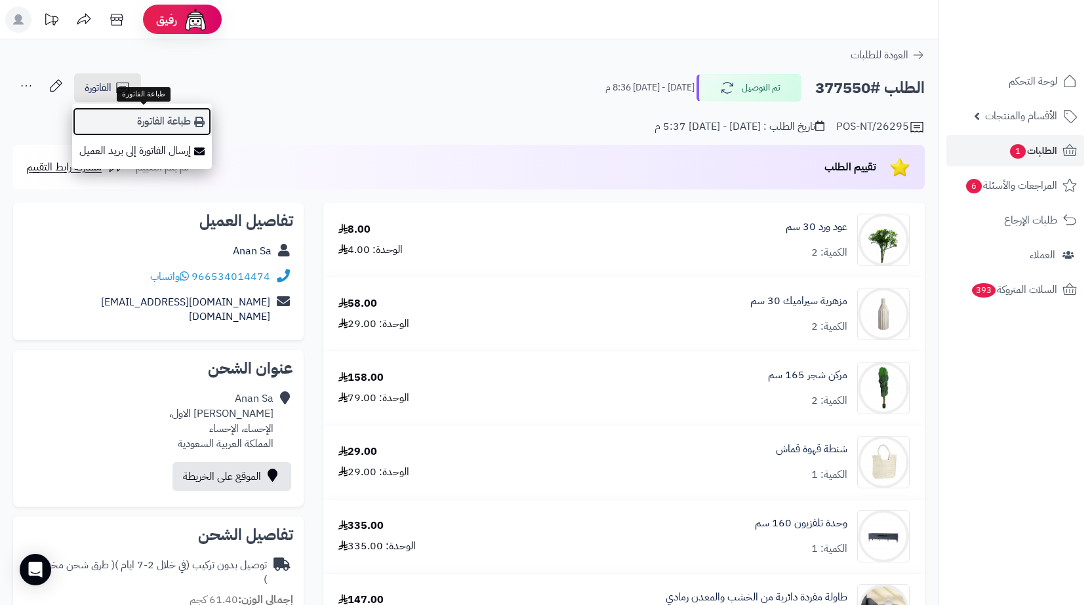
click at [145, 107] on link "طباعة الفاتورة" at bounding box center [142, 122] width 140 height 30
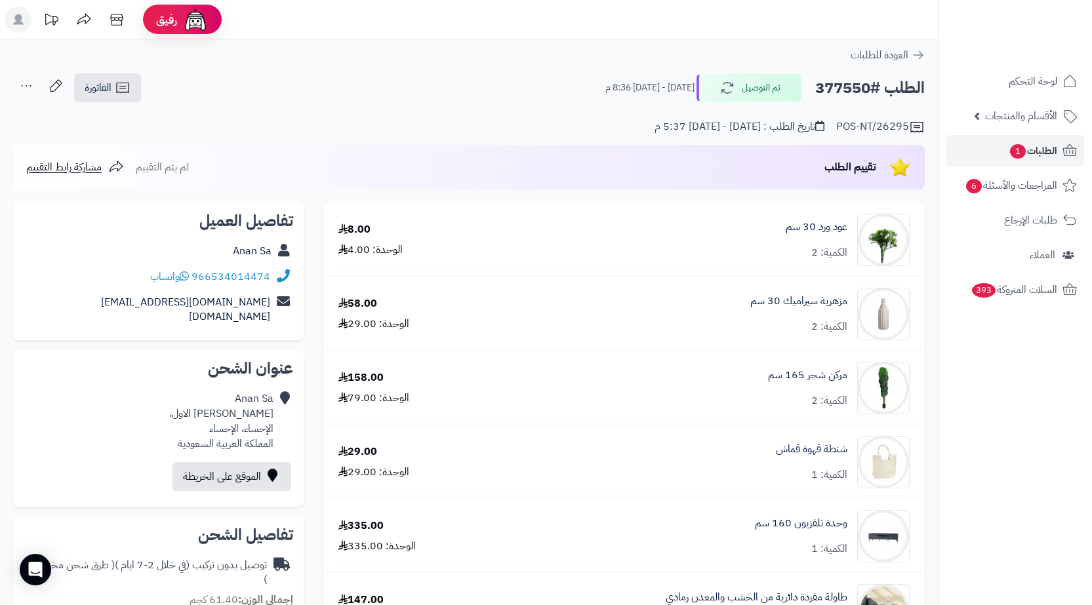
click at [846, 90] on h2 "الطلب #377550" at bounding box center [870, 88] width 110 height 27
copy h2 "377550"
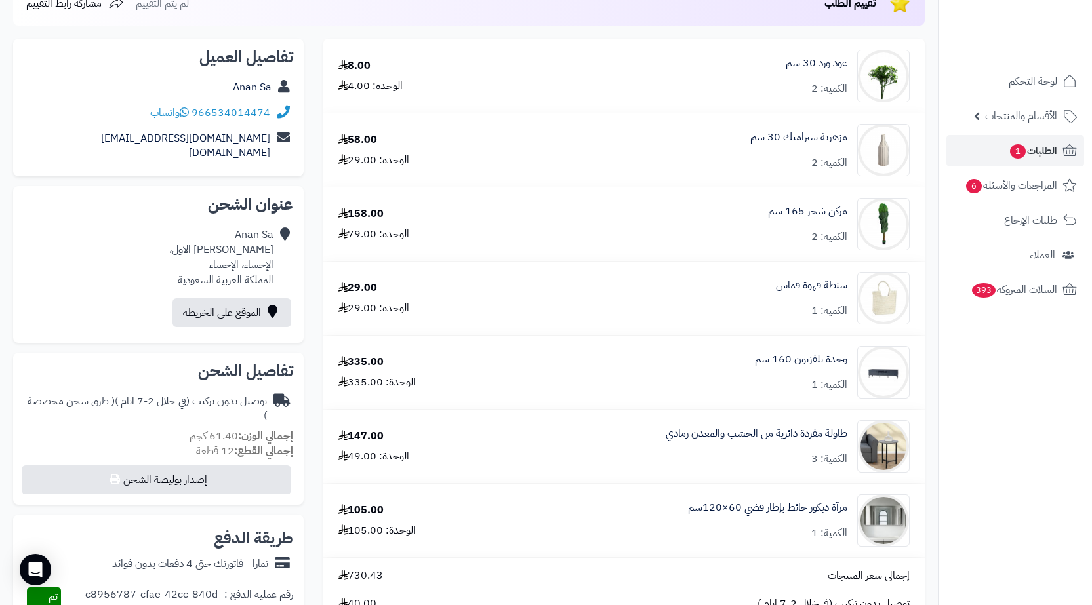
scroll to position [197, 0]
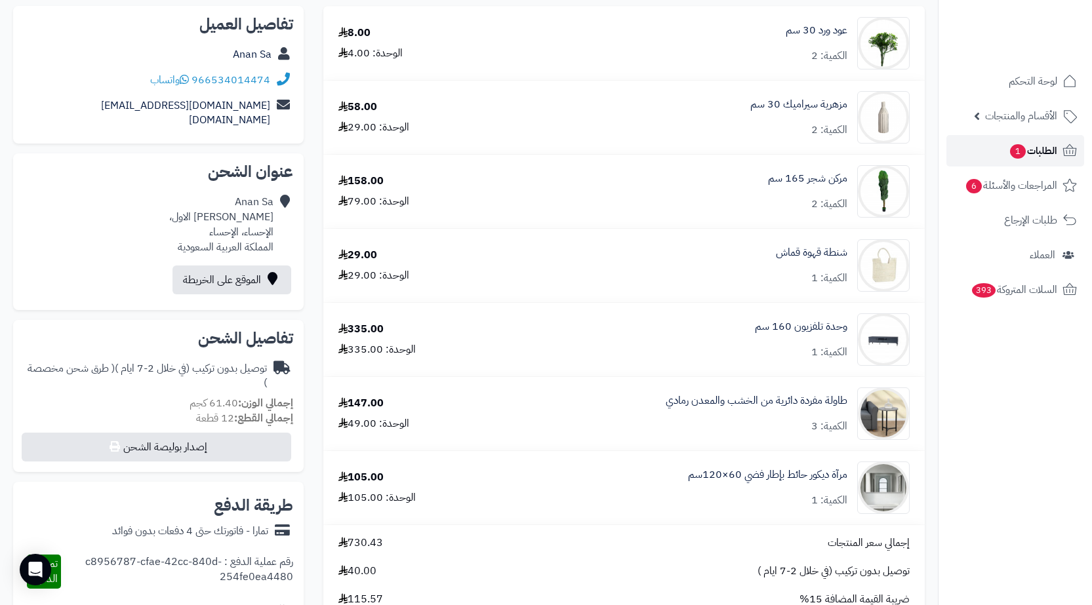
click at [1045, 159] on span "الطلبات 1" at bounding box center [1033, 151] width 49 height 18
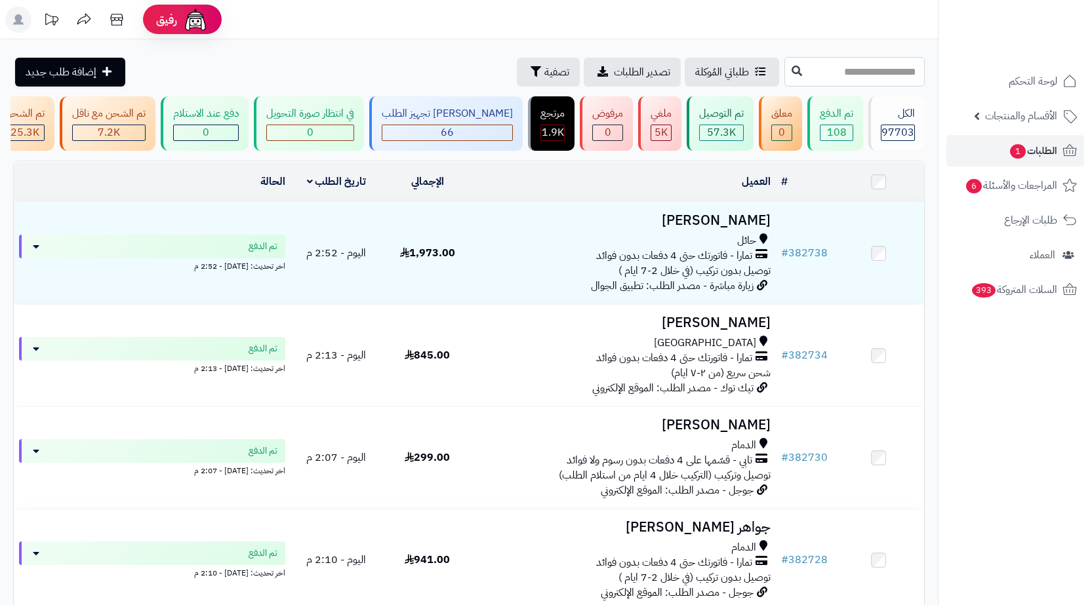
drag, startPoint x: 0, startPoint y: 0, endPoint x: 850, endPoint y: 79, distance: 853.9
click at [850, 79] on input "text" at bounding box center [855, 72] width 140 height 30
paste input "******"
type input "******"
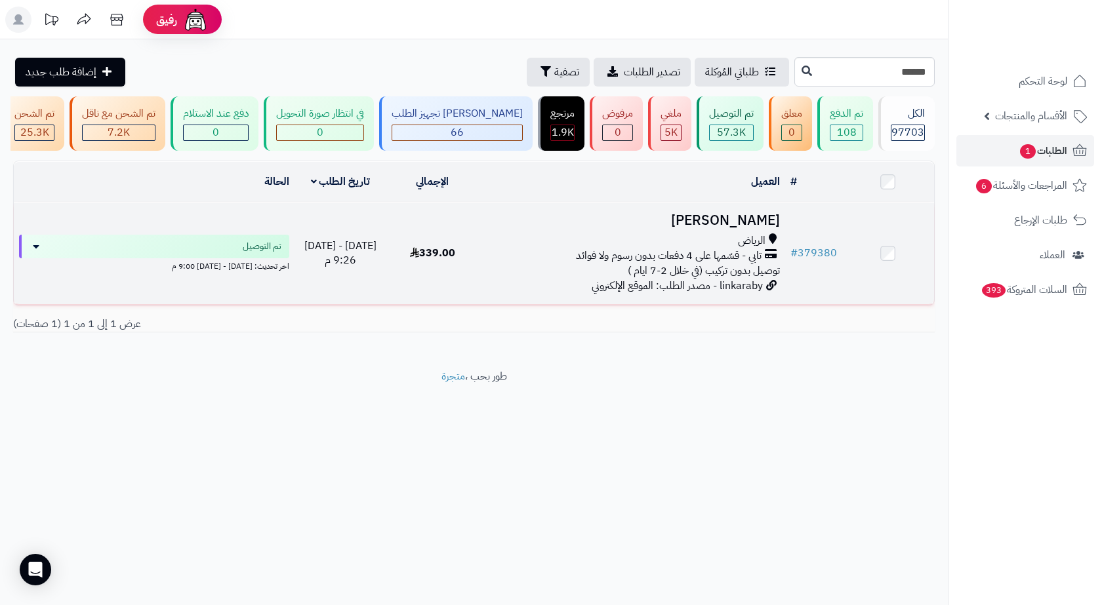
click at [680, 243] on div "الرياض" at bounding box center [632, 241] width 296 height 15
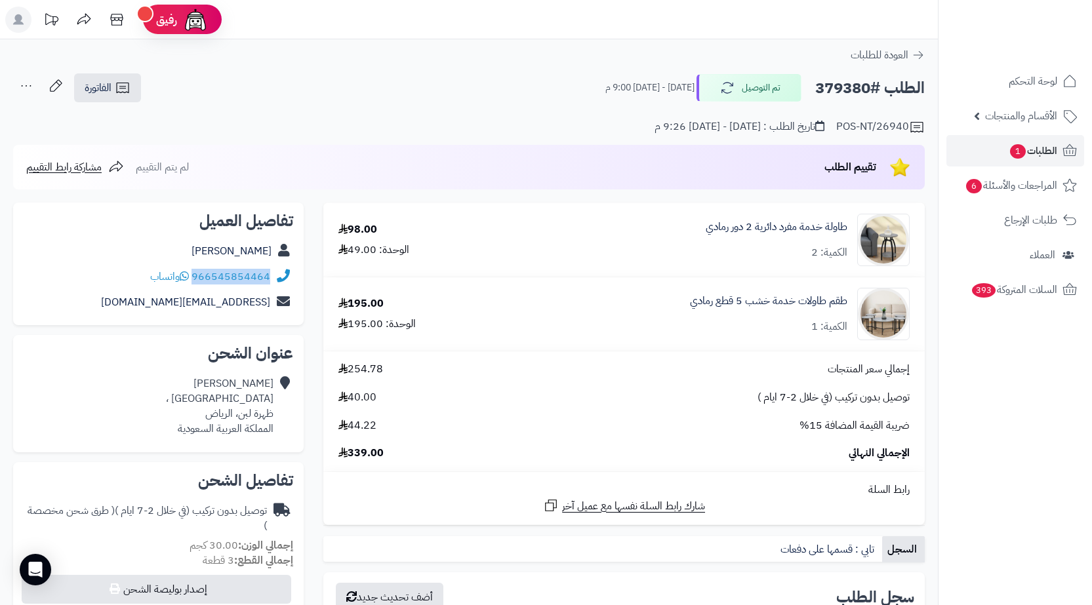
drag, startPoint x: 278, startPoint y: 277, endPoint x: 197, endPoint y: 283, distance: 81.6
click at [197, 283] on div "966545854464 واتساب" at bounding box center [159, 277] width 270 height 26
click at [132, 96] on link "الفاتورة" at bounding box center [107, 87] width 67 height 29
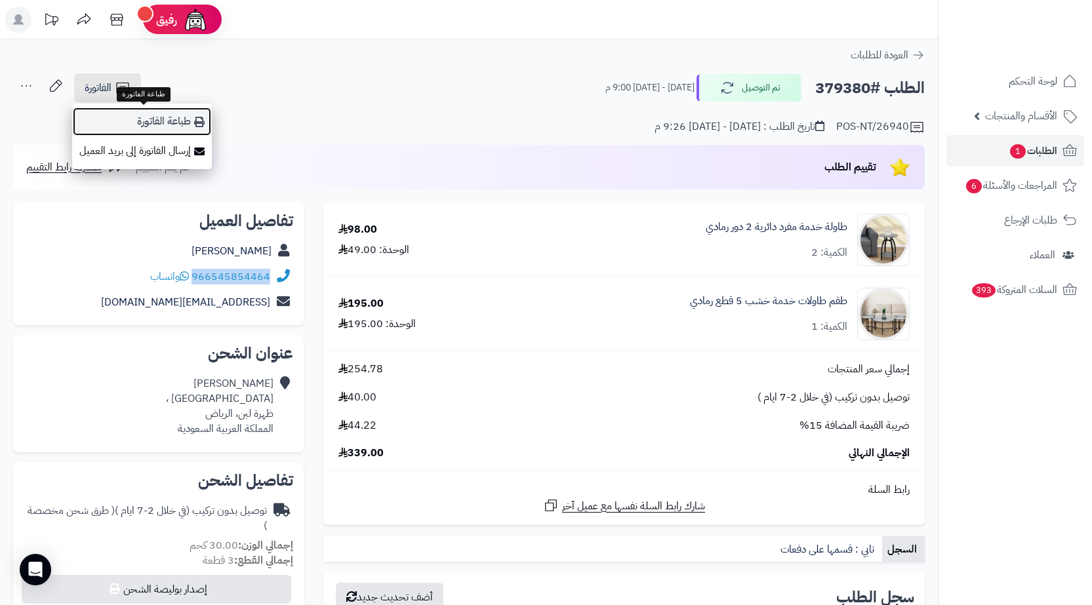
click at [157, 126] on link "طباعة الفاتورة" at bounding box center [142, 122] width 140 height 30
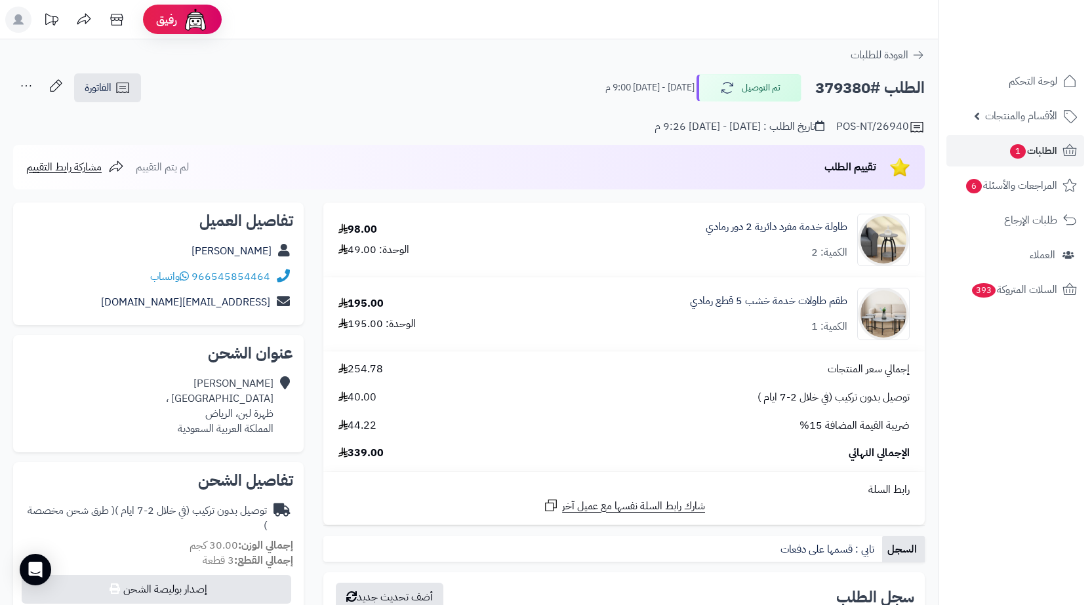
click at [862, 89] on h2 "الطلب #379380" at bounding box center [870, 88] width 110 height 27
copy h2 "379380"
click at [1025, 150] on span "الطلبات 1" at bounding box center [1033, 151] width 49 height 18
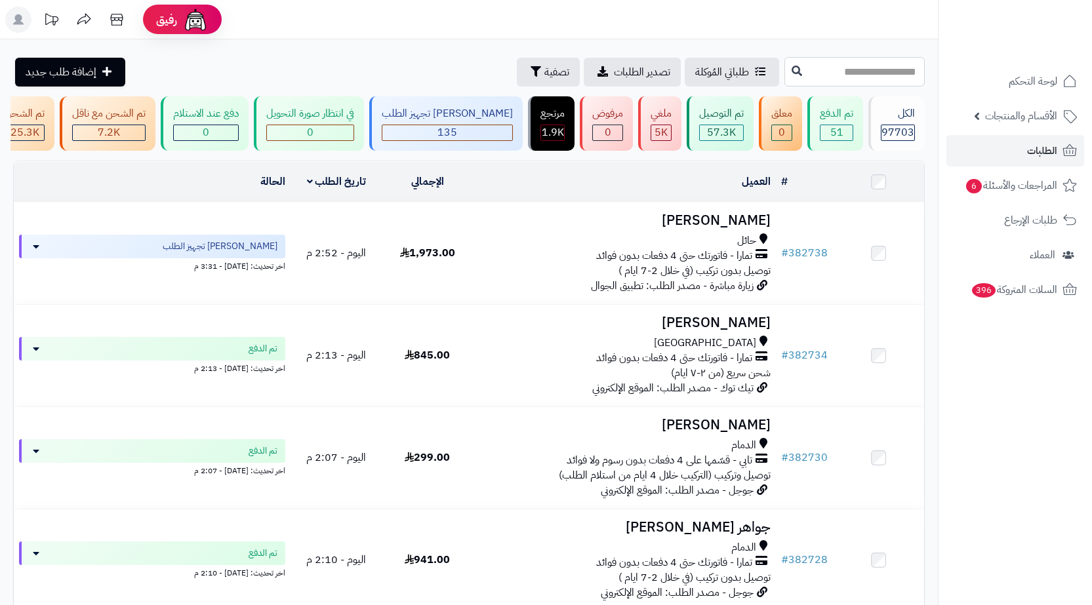
click at [880, 68] on input "text" at bounding box center [855, 72] width 140 height 30
paste input "******"
type input "******"
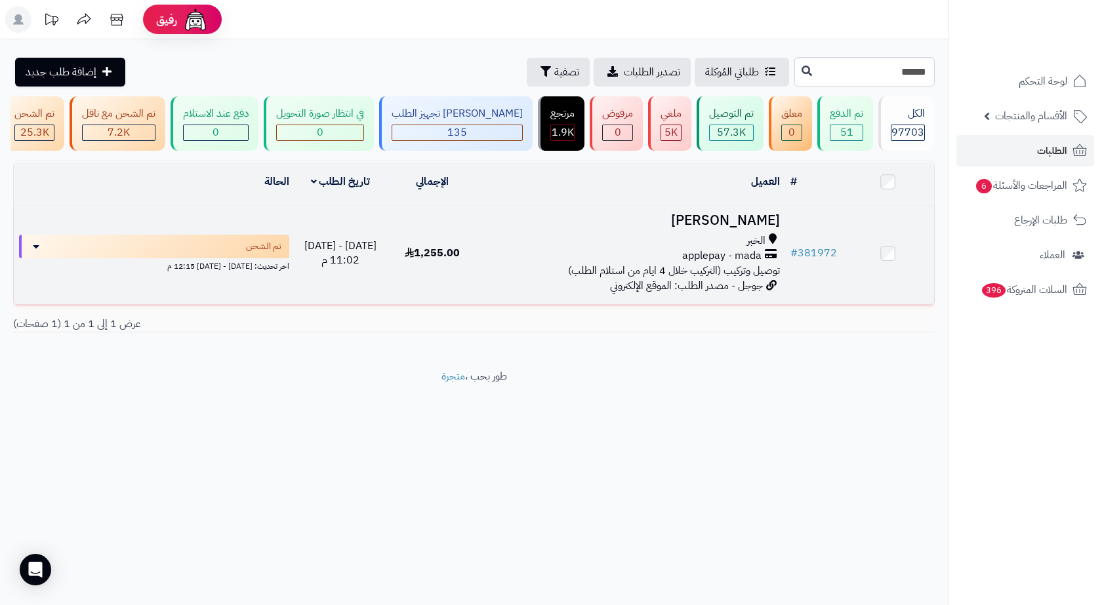
click at [560, 262] on div "applepay - mada" at bounding box center [632, 256] width 296 height 15
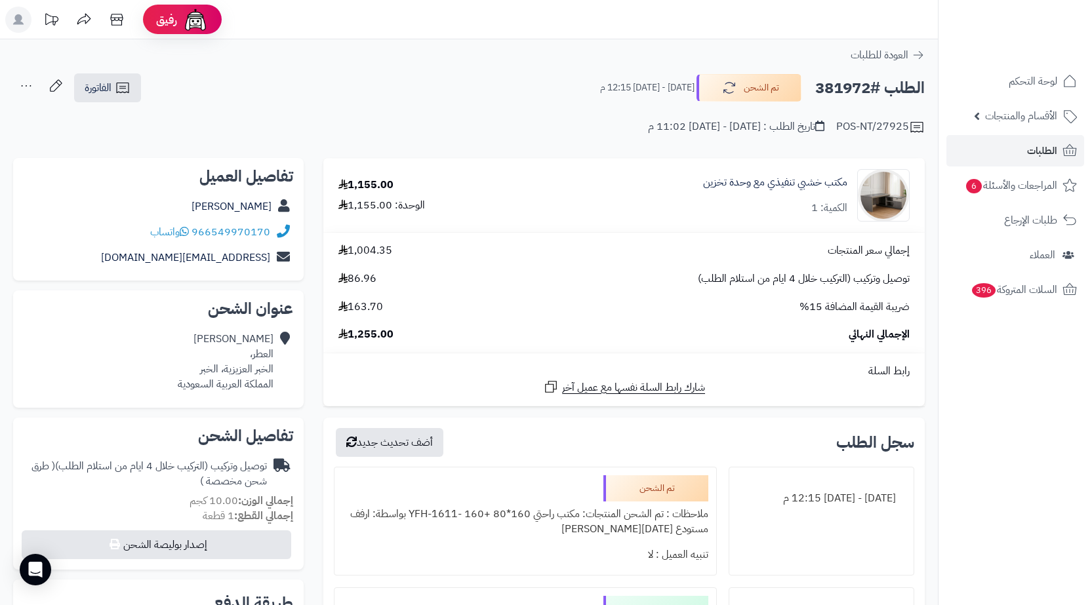
click at [851, 85] on h2 "الطلب #381972" at bounding box center [870, 88] width 110 height 27
copy h2 "381972"
click at [236, 363] on div "Ghada Alsalmi العطر، الخبر العزيزية، الخبر المملكة العربية السعودية" at bounding box center [226, 362] width 96 height 60
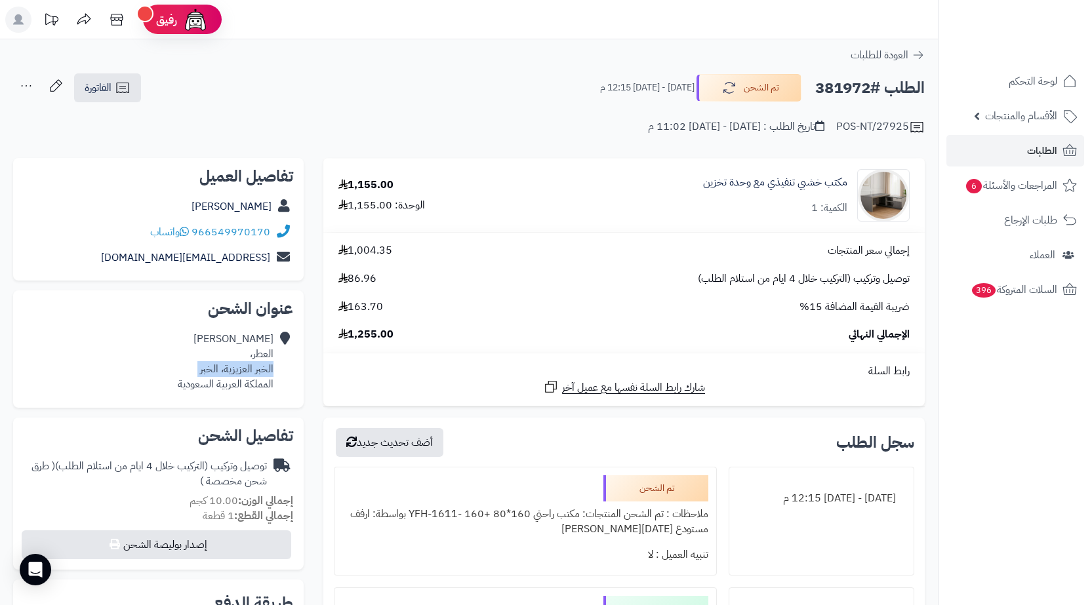
click at [236, 363] on div "Ghada Alsalmi العطر، الخبر العزيزية، الخبر المملكة العربية السعودية" at bounding box center [226, 362] width 96 height 60
copy div "الخبر العزيزية، الخبر"
click at [117, 100] on link "الفاتورة" at bounding box center [107, 87] width 67 height 29
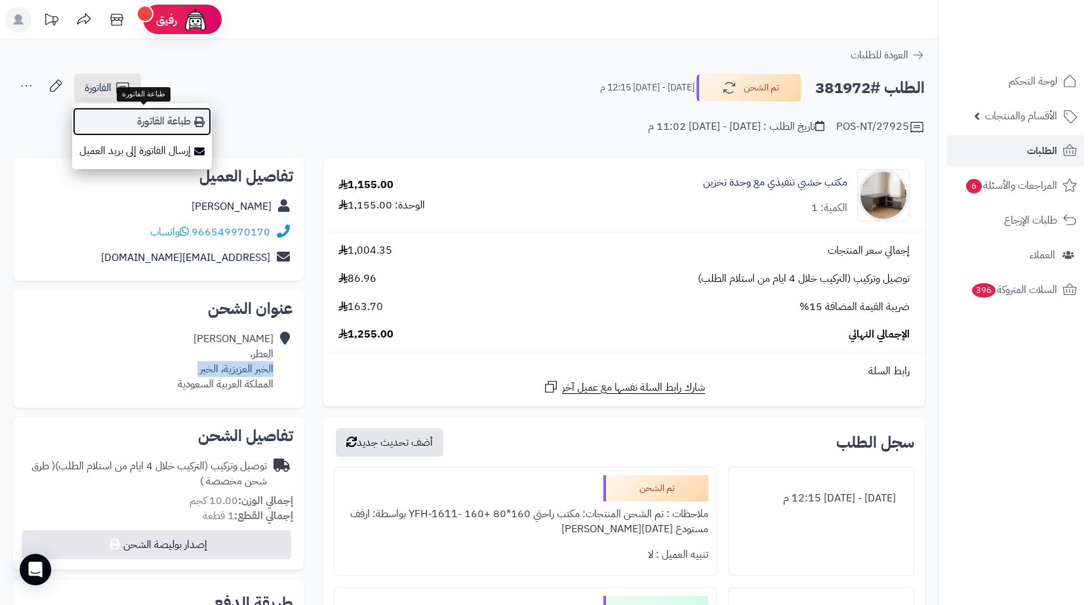
click at [155, 126] on link "طباعة الفاتورة" at bounding box center [142, 122] width 140 height 30
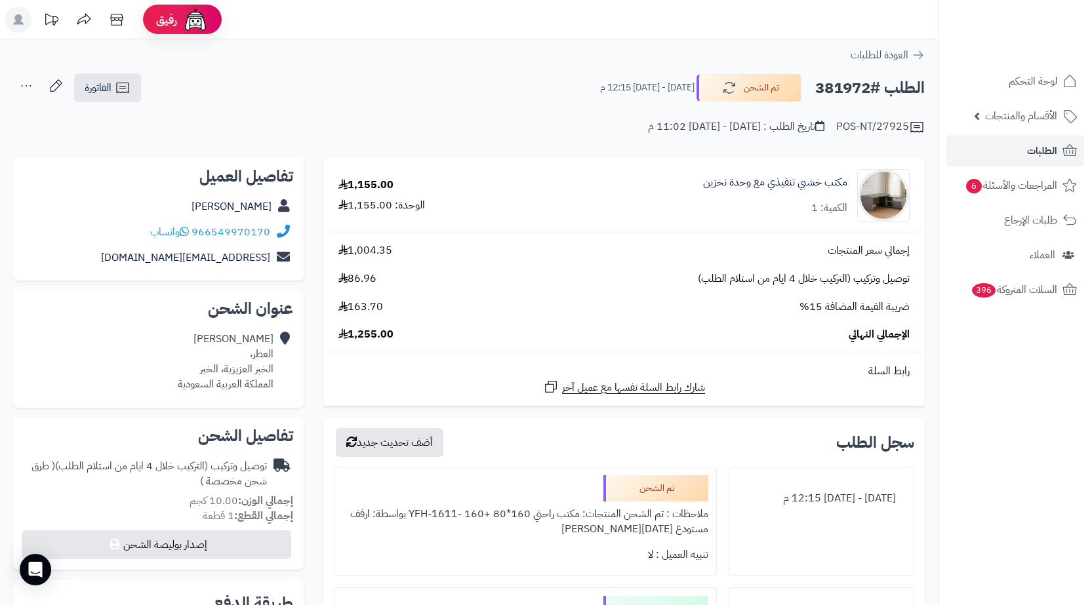
click at [844, 94] on h2 "الطلب #381972" at bounding box center [870, 88] width 110 height 27
copy h2 "381972"
click at [1026, 154] on link "الطلبات" at bounding box center [1016, 150] width 138 height 31
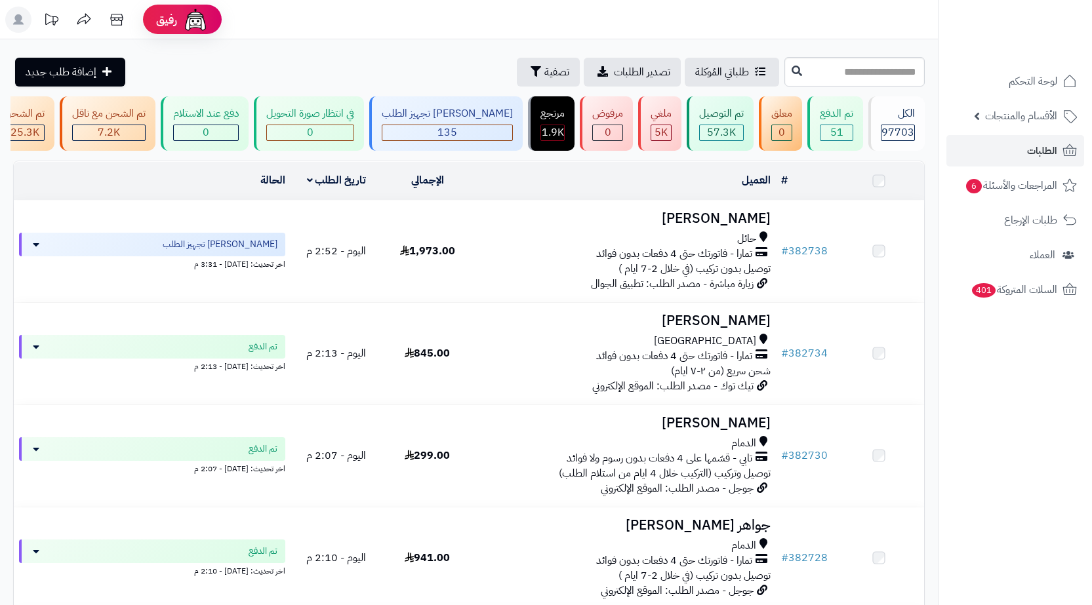
click at [884, 68] on input "text" at bounding box center [855, 72] width 140 height 30
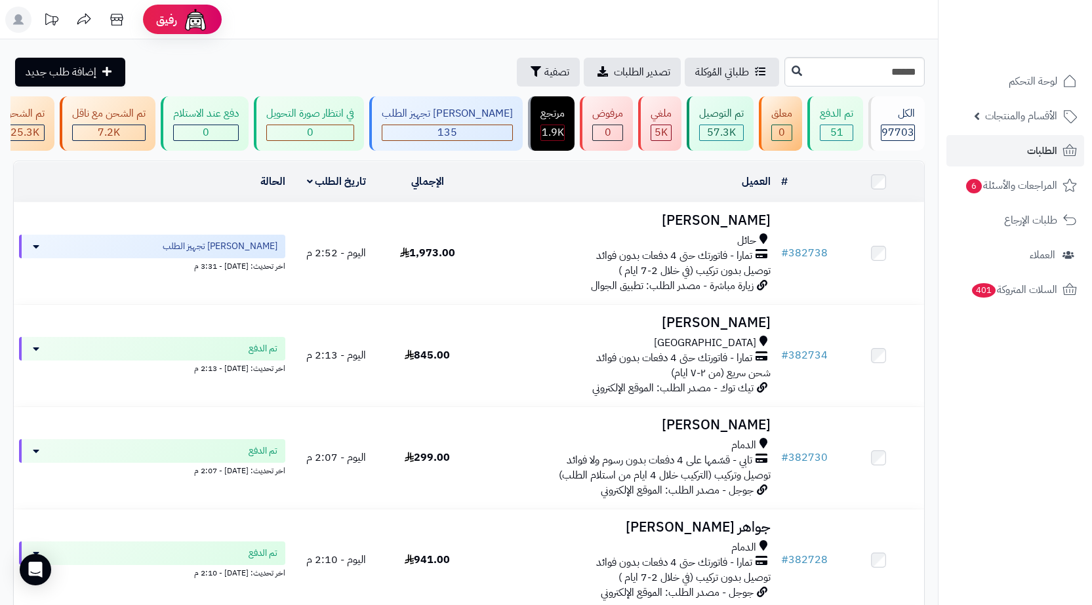
type input "******"
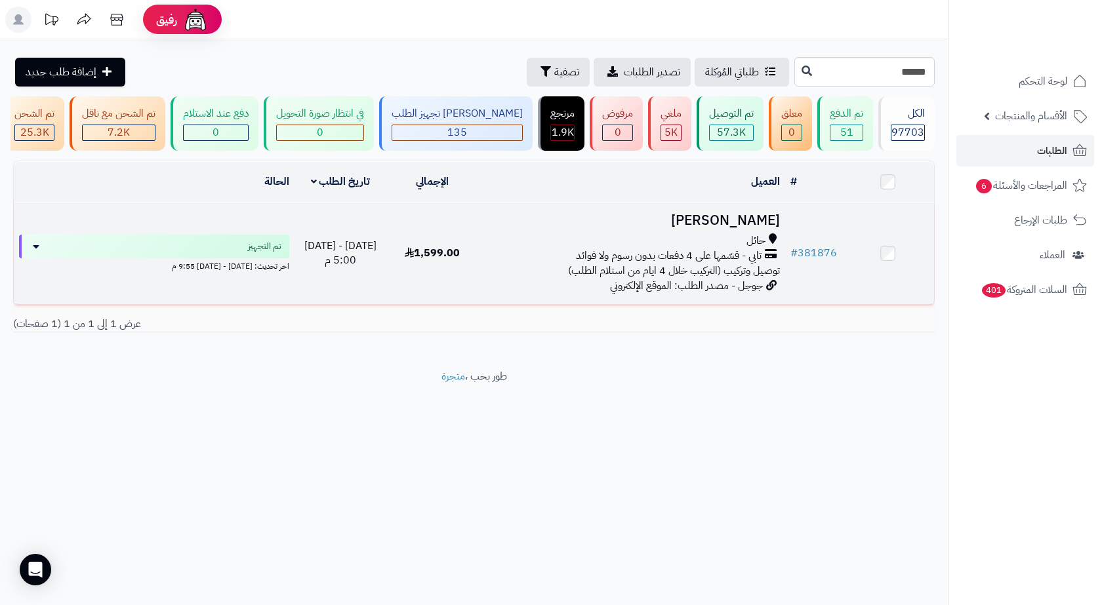
click at [624, 215] on td "مشاعل الشمري حائل تابي - قسّمها على 4 دفعات بدون رسوم ولا فوائد توصيل وتركيب (ا…" at bounding box center [632, 254] width 306 height 102
click at [611, 238] on td "مشاعل الشمري حائل تابي - قسّمها على 4 دفعات بدون رسوم ولا فوائد توصيل وتركيب (ا…" at bounding box center [632, 254] width 306 height 102
click at [621, 247] on div "حائل" at bounding box center [632, 241] width 296 height 15
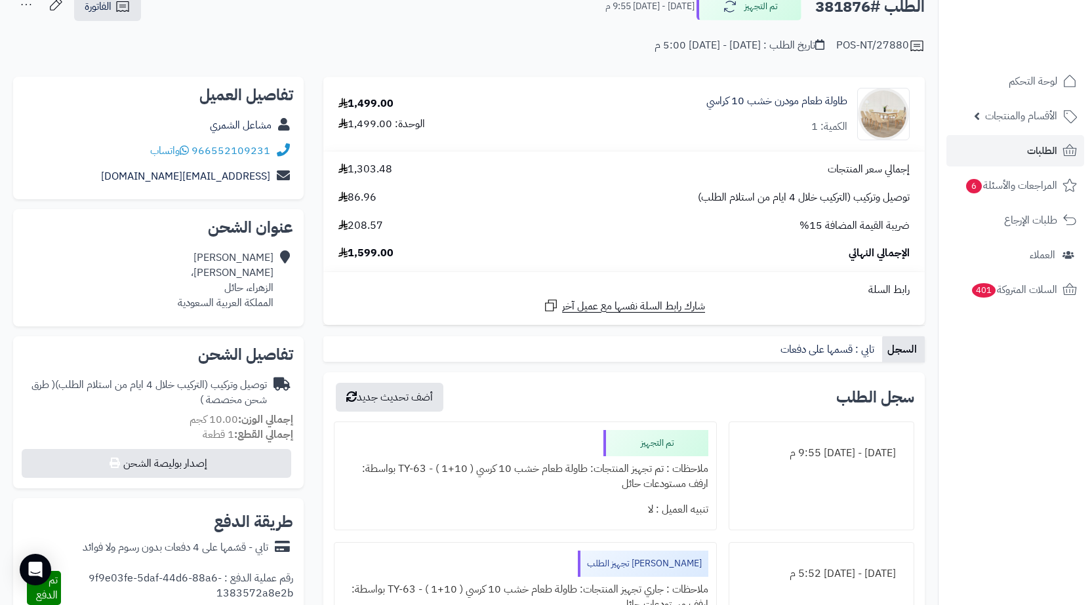
scroll to position [66, 0]
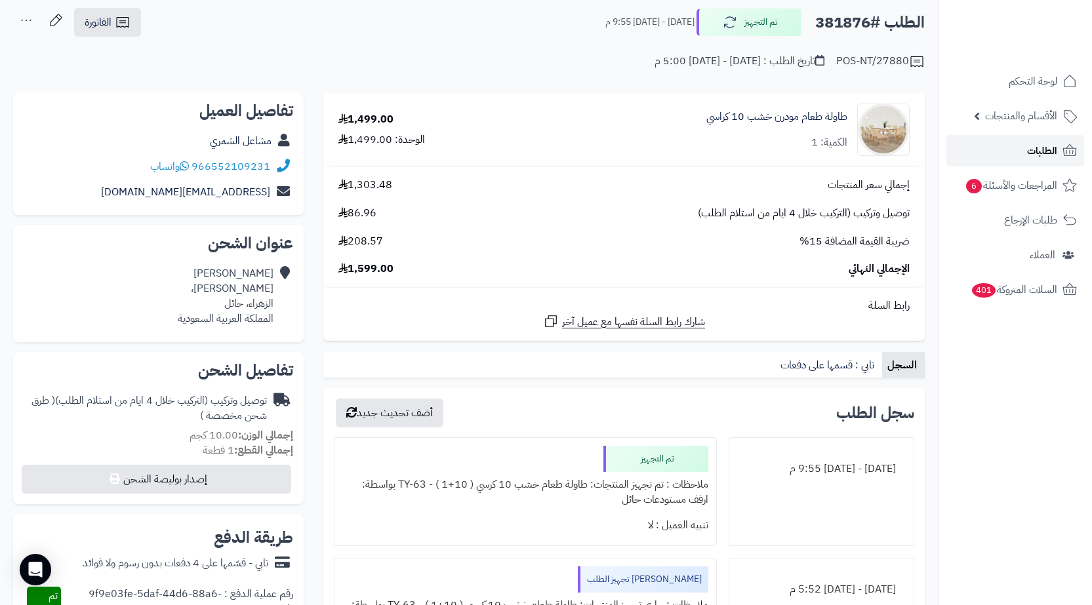
click at [1017, 142] on link "الطلبات" at bounding box center [1016, 150] width 138 height 31
